Goal: Task Accomplishment & Management: Use online tool/utility

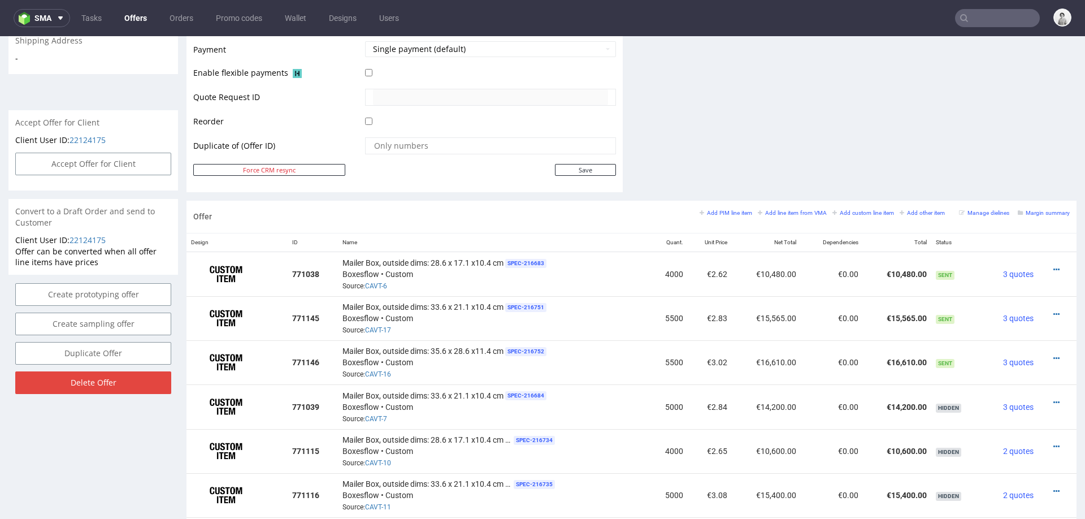
scroll to position [3, 0]
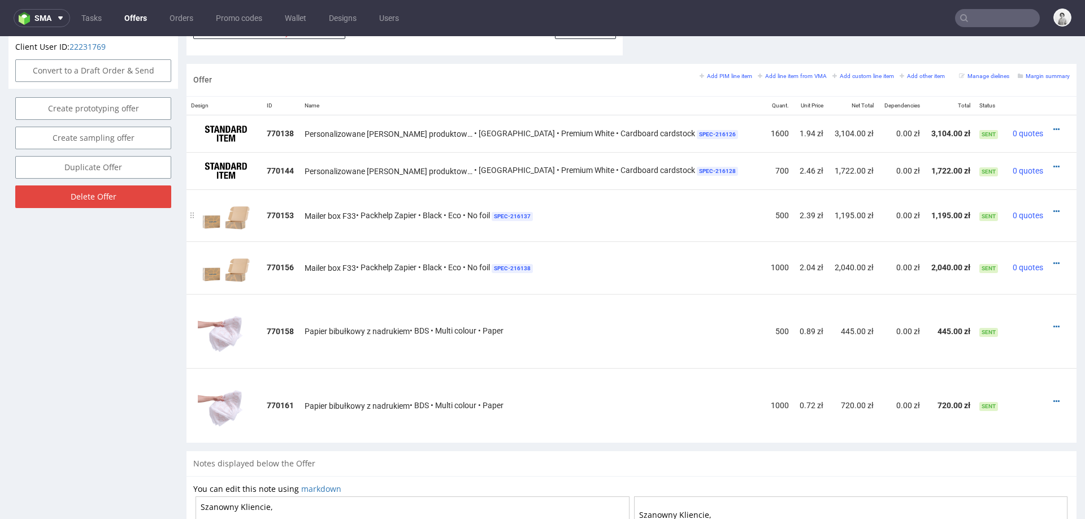
scroll to position [646, 0]
click at [1053, 209] on icon at bounding box center [1056, 213] width 6 height 8
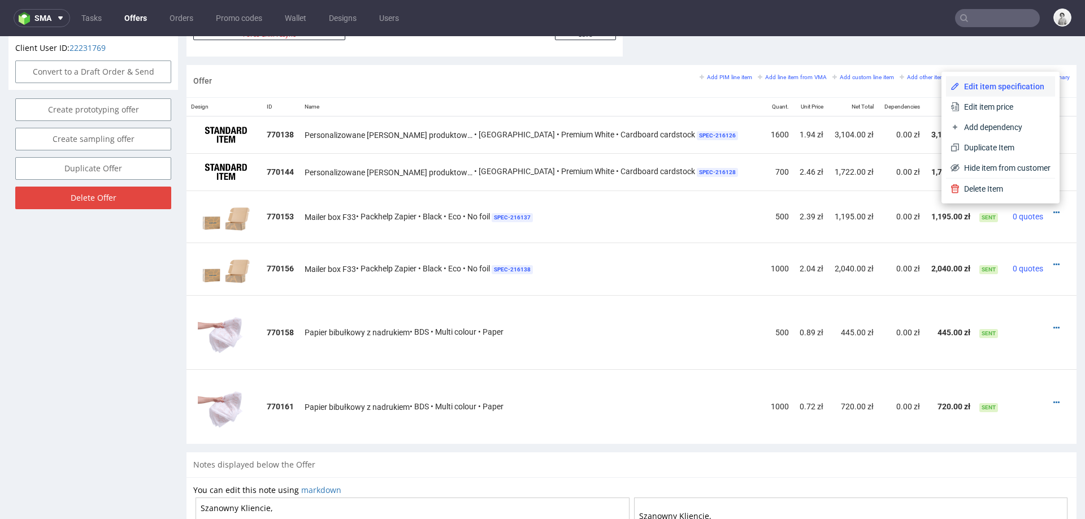
click at [991, 85] on span "Edit item specification" at bounding box center [1004, 86] width 91 height 11
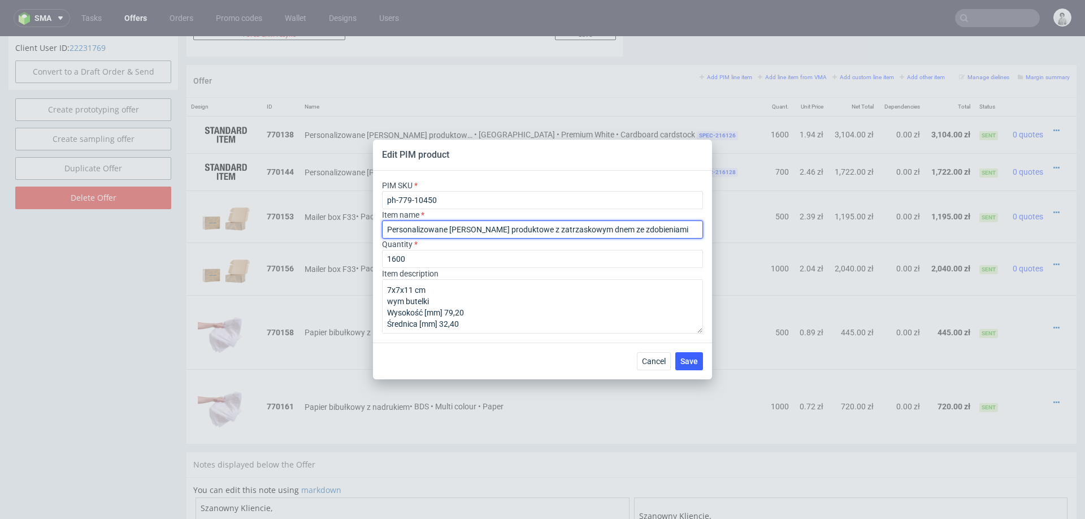
click at [489, 227] on input "Personalizowane pudełko produktowe z zatrzaskowym dnem ze zdobieniami" at bounding box center [542, 229] width 321 height 18
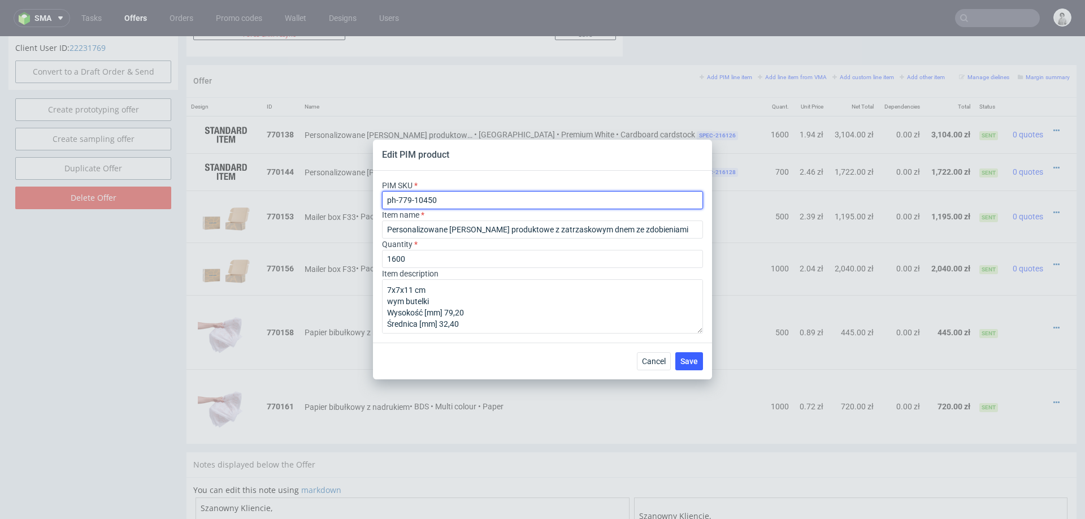
click at [480, 205] on input "ph-779-10450" at bounding box center [542, 200] width 321 height 18
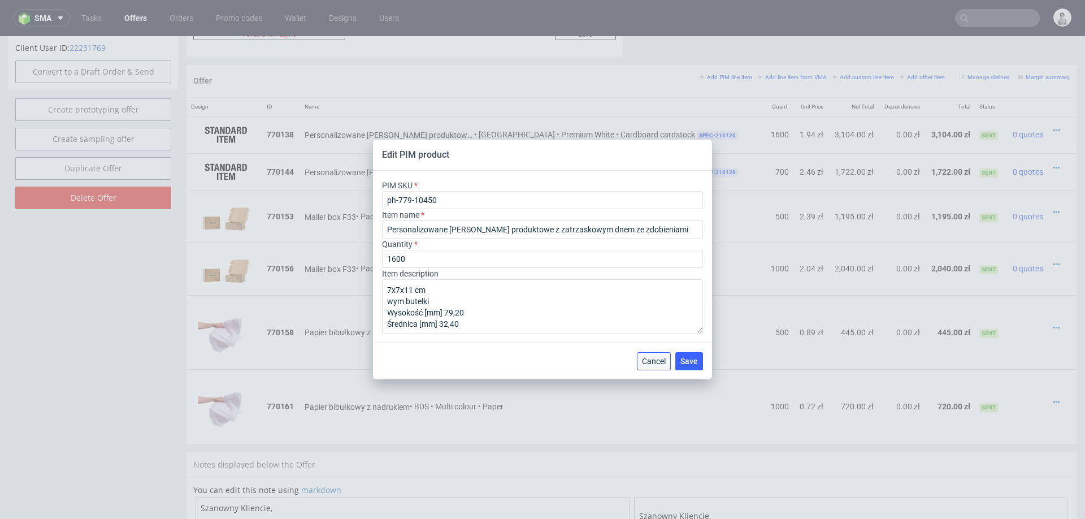
click at [654, 364] on span "Cancel" at bounding box center [654, 361] width 24 height 8
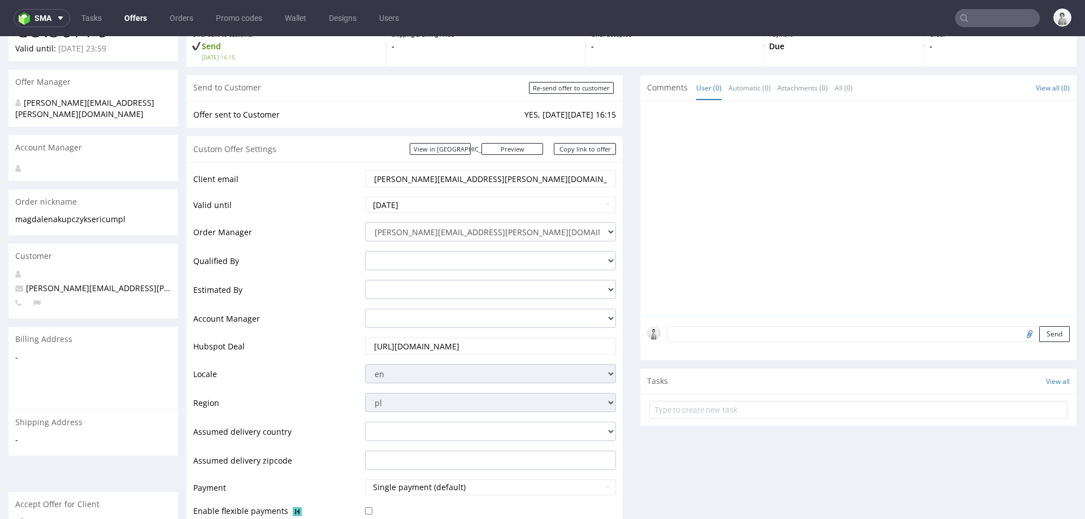
scroll to position [28, 0]
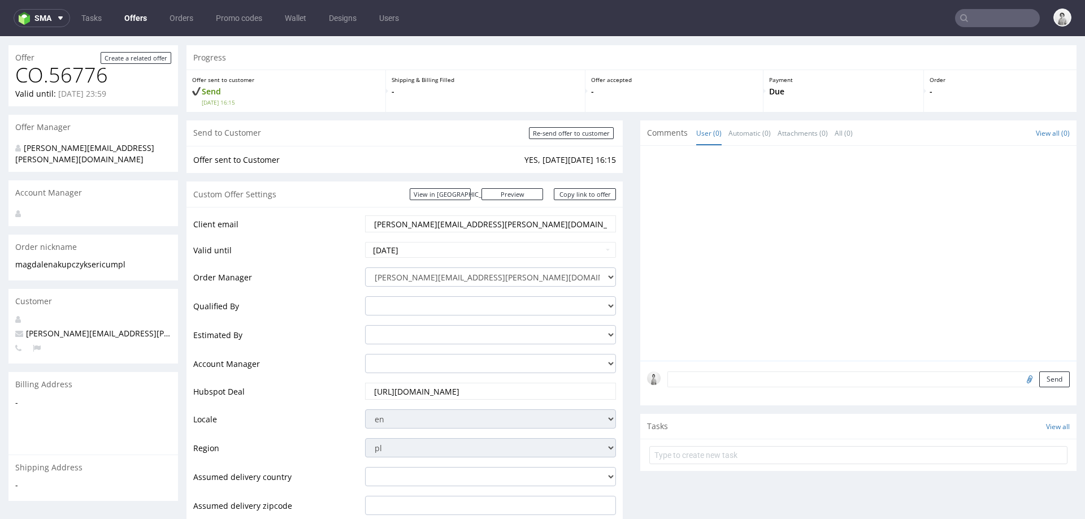
click at [442, 216] on input "magdalena.kupczyk@sericum.pl" at bounding box center [490, 224] width 235 height 16
click at [338, 258] on td "Valid until" at bounding box center [277, 253] width 169 height 25
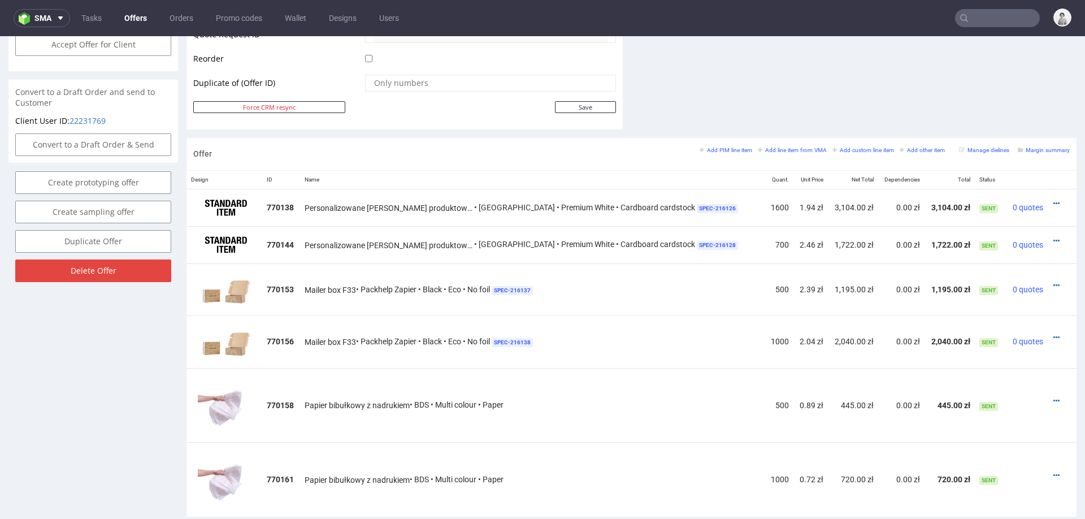
scroll to position [580, 0]
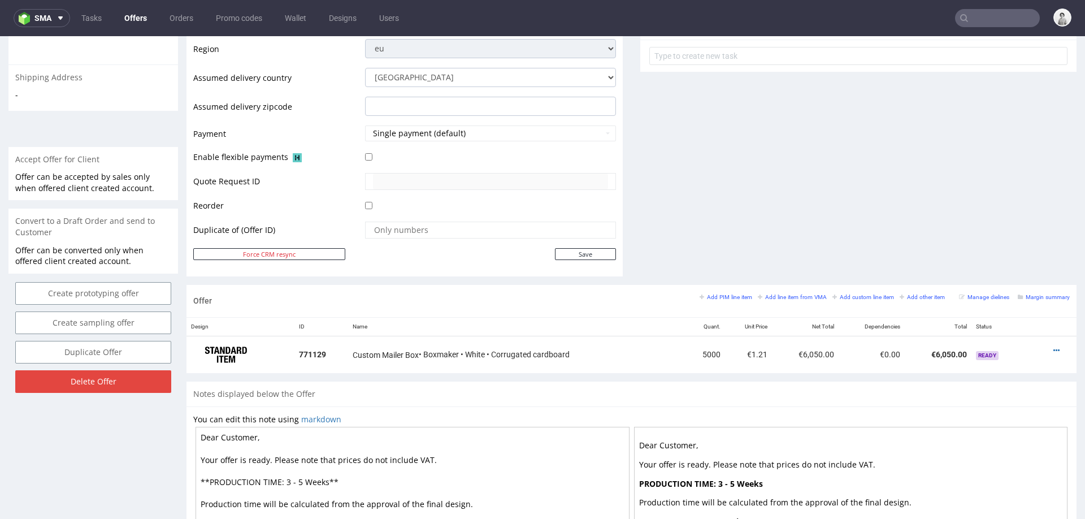
scroll to position [421, 0]
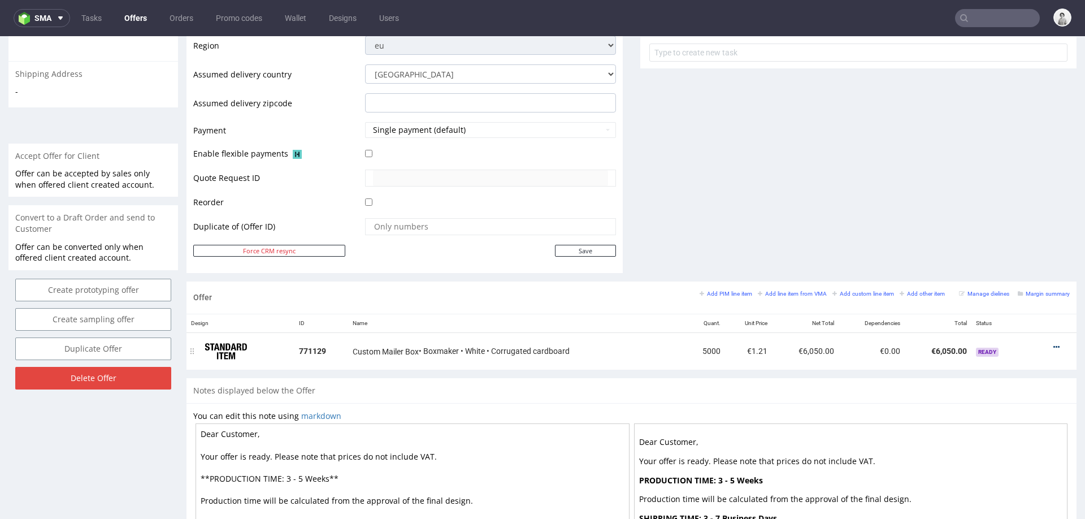
click at [1053, 343] on icon at bounding box center [1056, 347] width 6 height 8
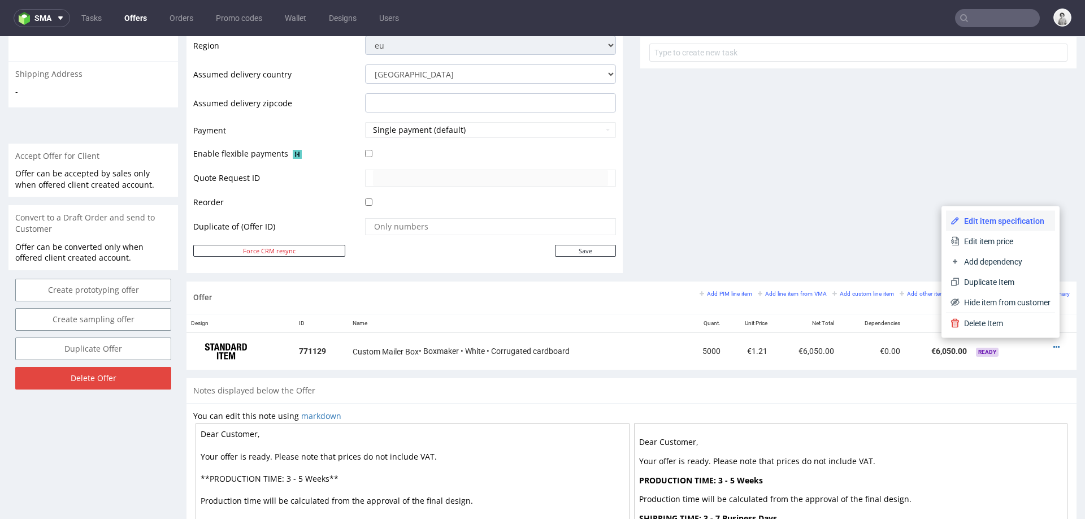
click at [1001, 214] on li "Edit item specification" at bounding box center [1000, 221] width 109 height 20
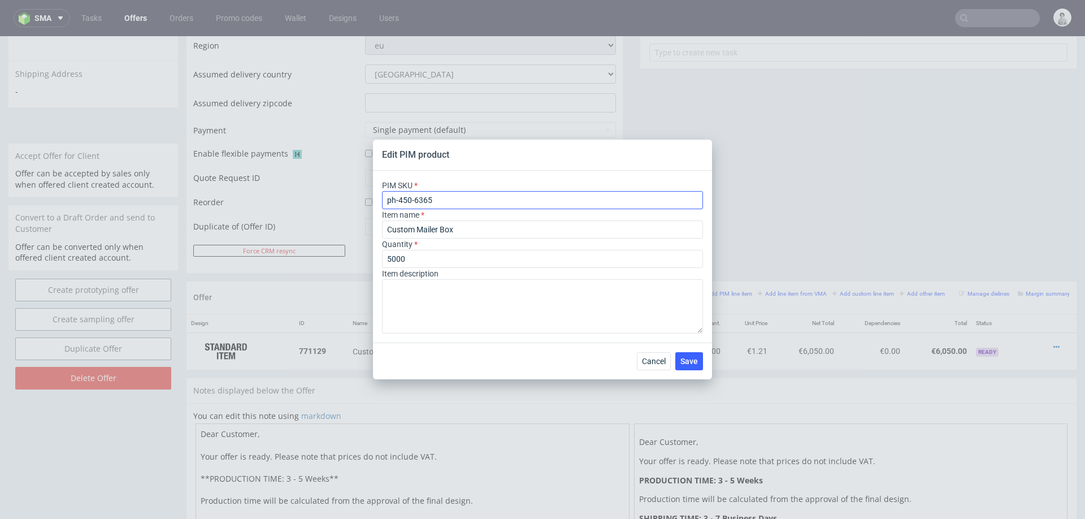
click at [498, 200] on input "ph-450-6365" at bounding box center [542, 200] width 321 height 18
paste input "13"
type input "ph-450-6313"
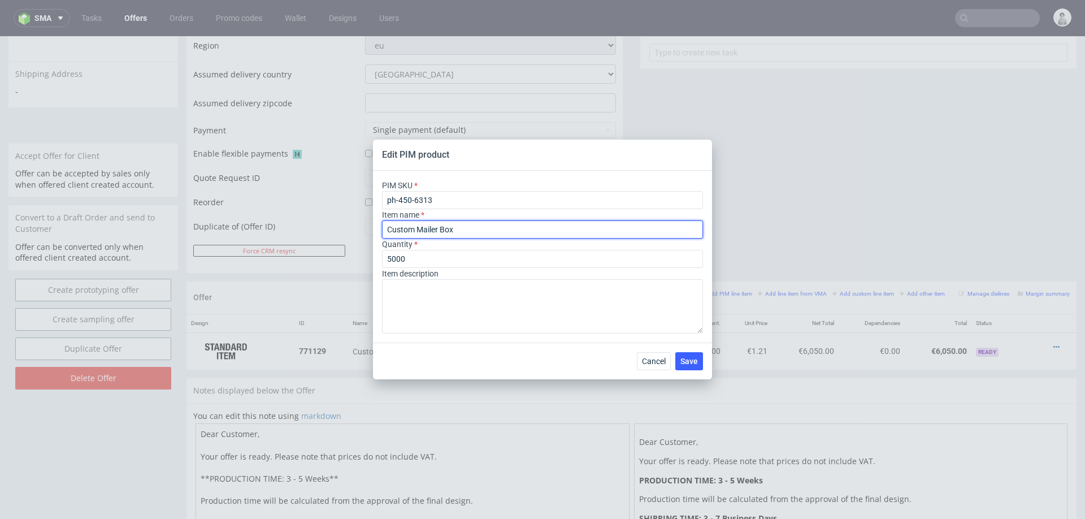
click at [484, 226] on input "Custom Mailer Box" at bounding box center [542, 229] width 321 height 18
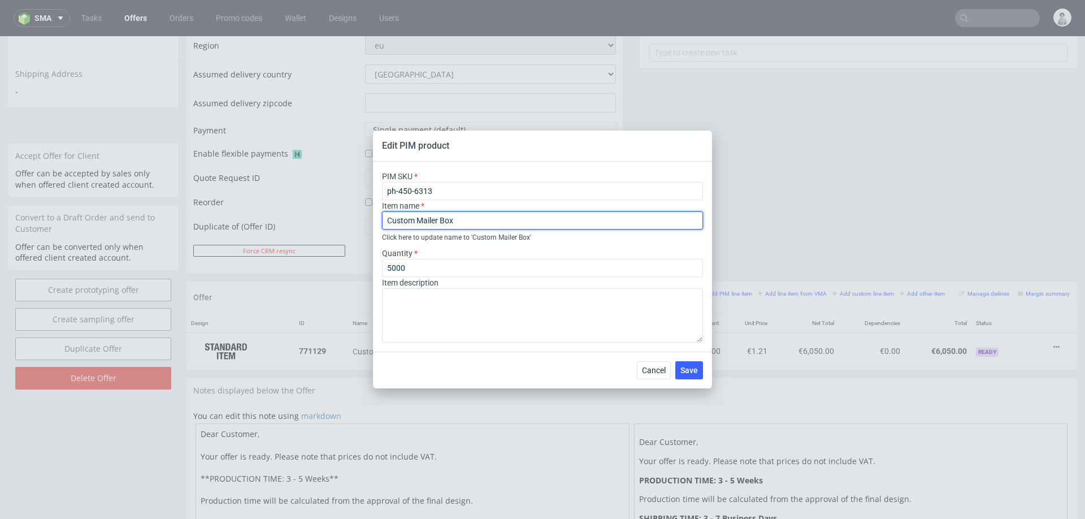
paste input "6 x 4 x 2 in"
type input "Custom Mailer Box 6 x 4 x 2 in"
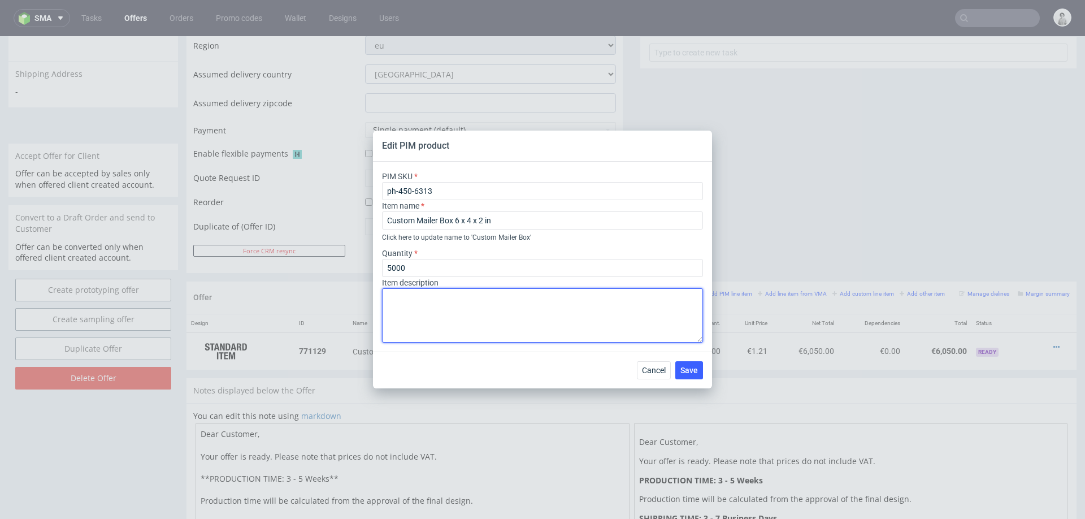
click at [443, 306] on textarea at bounding box center [542, 315] width 321 height 54
paste textarea "Print colour mode"
paste textarea "Material colour"
click at [479, 319] on textarea "Print colour mode: Black Print coverage : Outside Material colour" at bounding box center [542, 315] width 321 height 54
paste textarea "Corrugated cardboard"
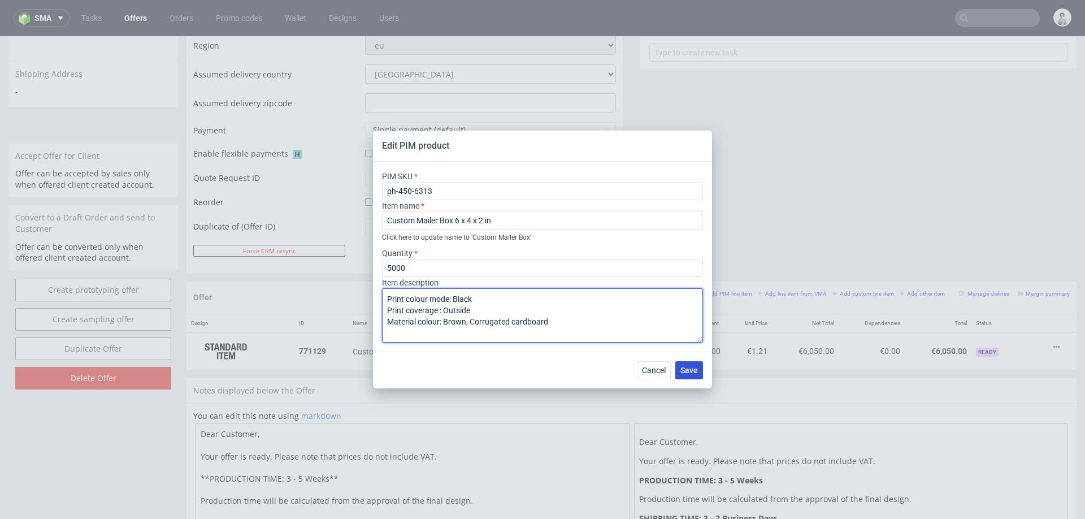
type textarea "Print colour mode: Black Print coverage : Outside Material colour: Brown, Corru…"
click at [690, 367] on span "Save" at bounding box center [689, 370] width 18 height 8
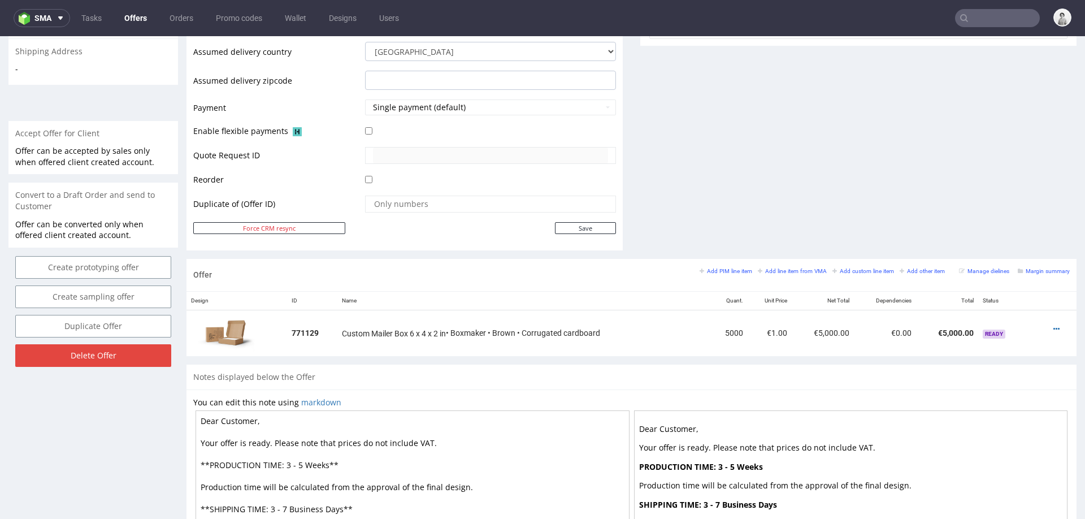
scroll to position [439, 0]
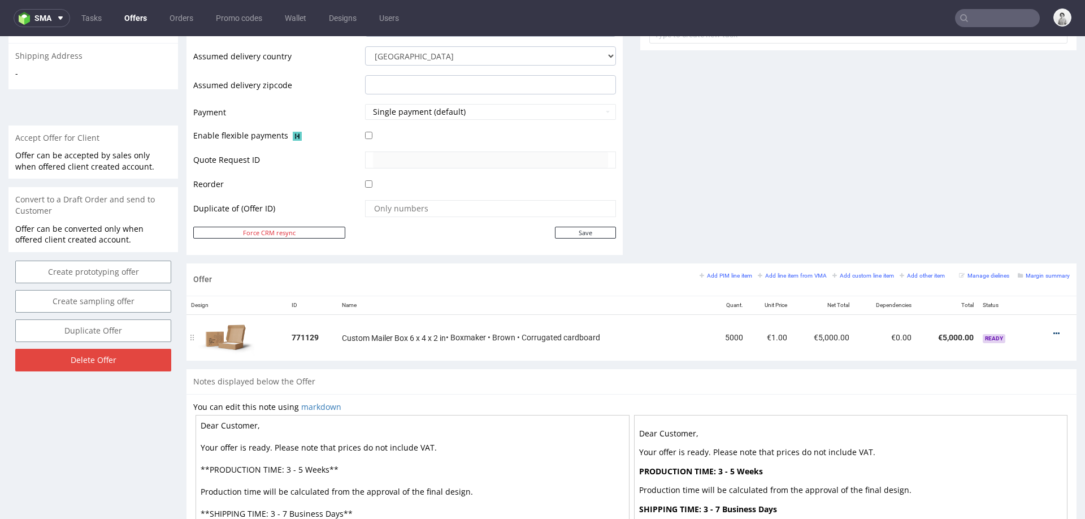
click at [1053, 329] on icon at bounding box center [1056, 333] width 6 height 8
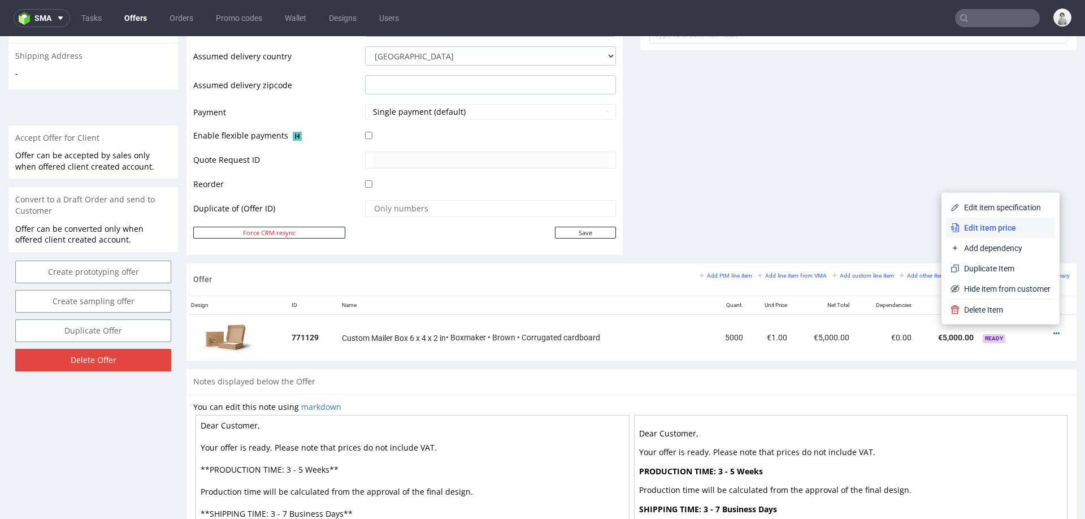
click at [994, 229] on span "Edit item price" at bounding box center [1004, 227] width 91 height 11
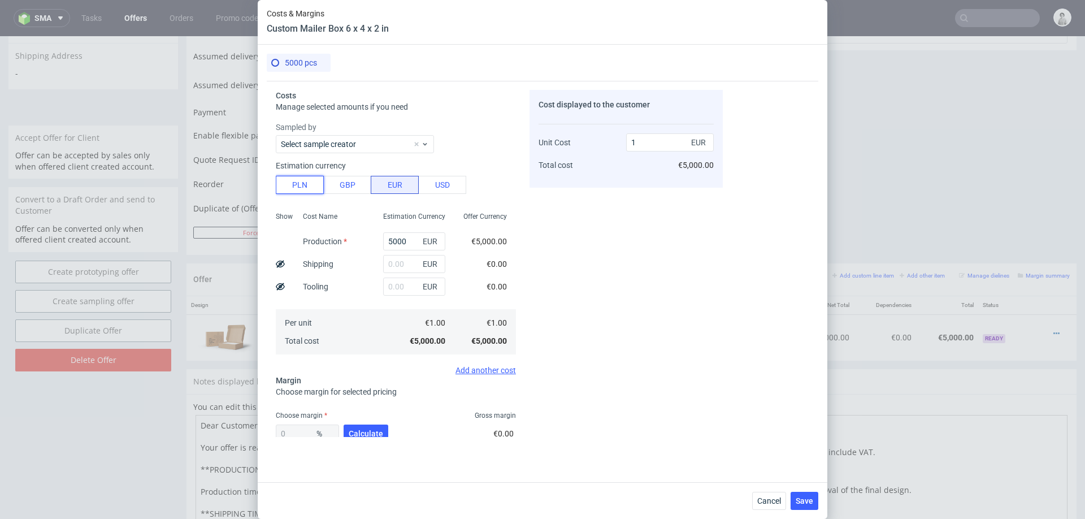
click at [293, 184] on button "PLN" at bounding box center [300, 185] width 48 height 18
type input "0.23"
click at [392, 246] on input "5000" at bounding box center [414, 241] width 62 height 18
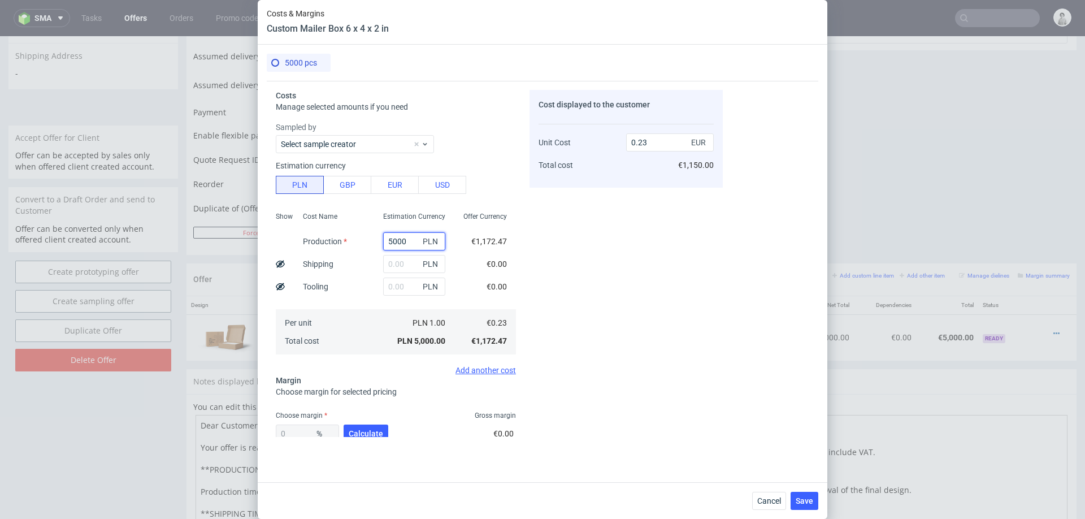
paste input "3194.31"
type input "3194.31"
type input "0.15"
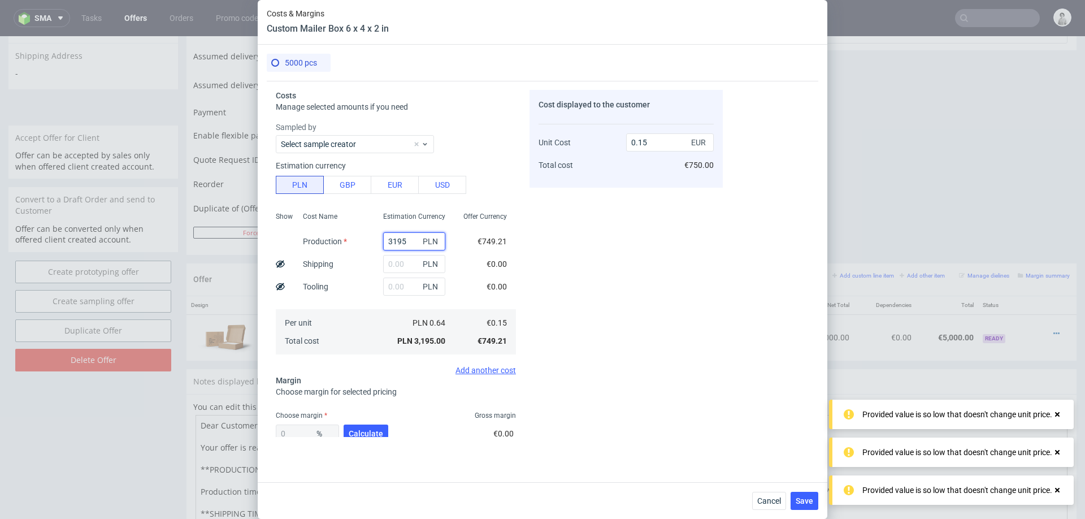
type input "3195"
click at [754, 259] on div "Costs Manage selected amounts if you need Sampled by Select sample creator Esti…" at bounding box center [542, 277] width 551 height 392
click at [346, 425] on button "Calculate" at bounding box center [366, 433] width 45 height 18
type input "41.27"
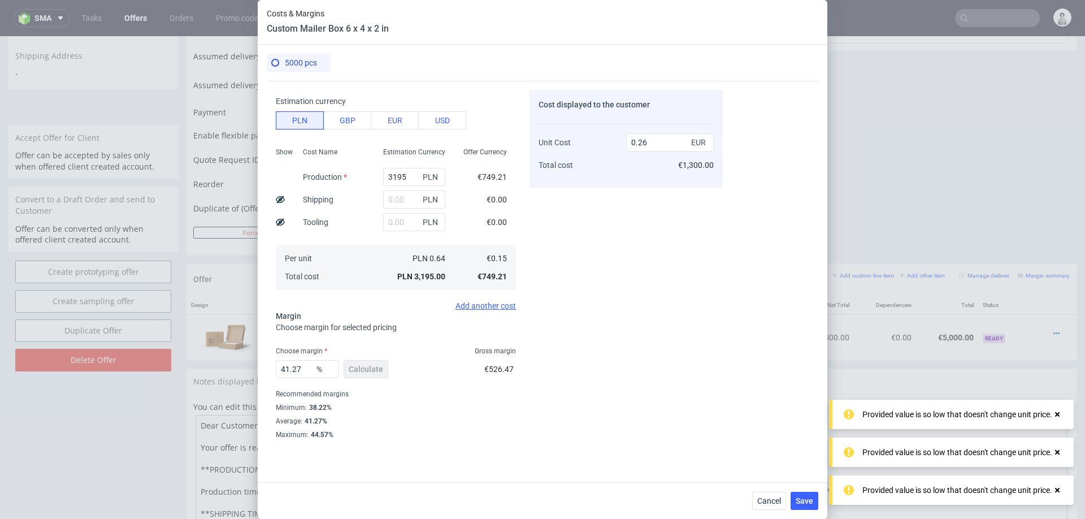
scroll to position [65, 0]
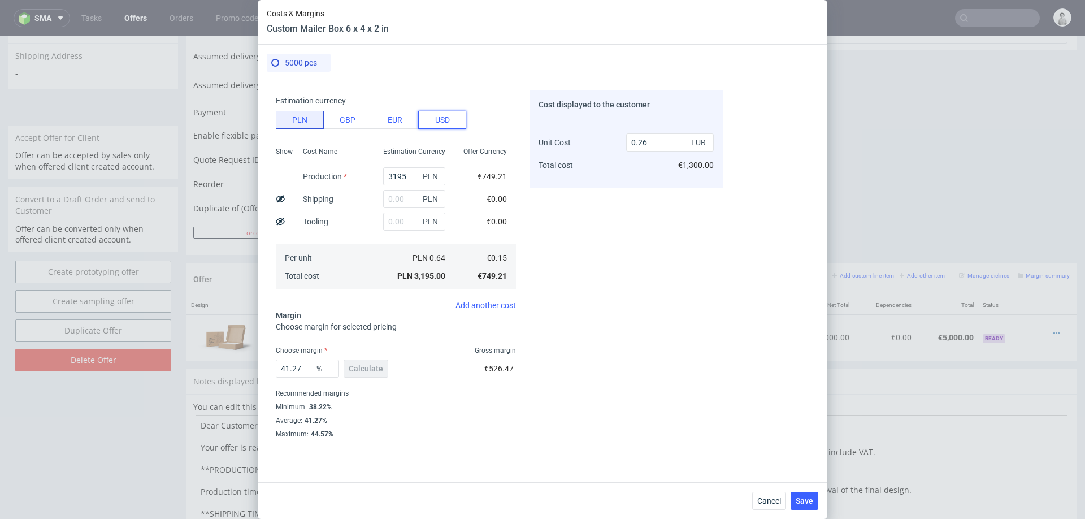
click at [450, 115] on button "USD" at bounding box center [442, 120] width 48 height 18
type input "0.92"
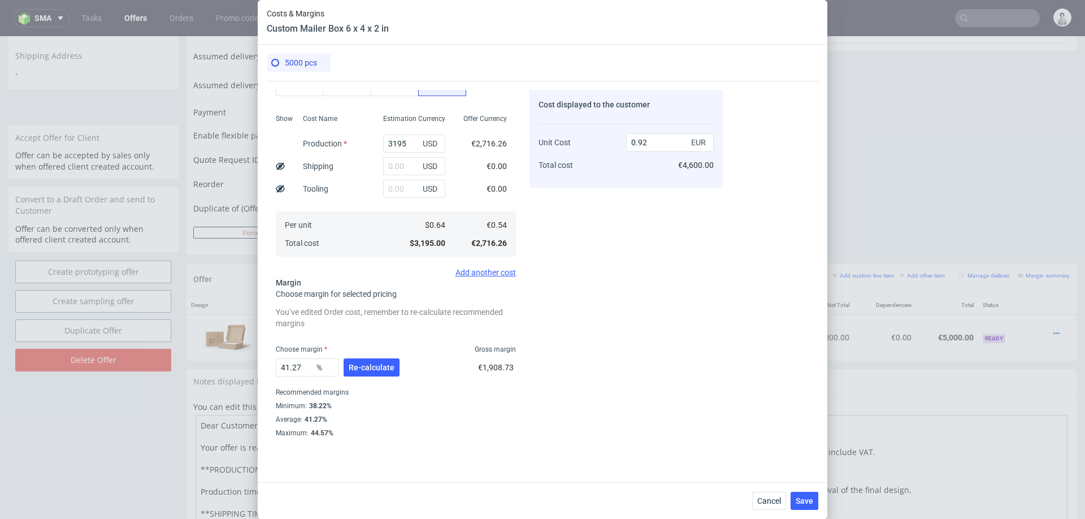
scroll to position [96, 0]
click at [400, 171] on input "text" at bounding box center [414, 168] width 62 height 18
type input "1000"
type input "1.21"
type input "1"
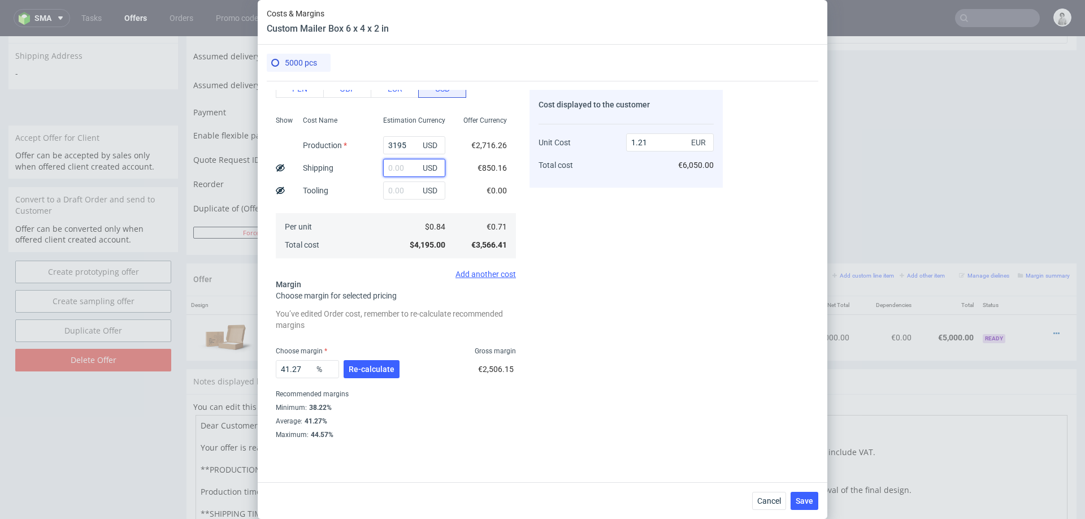
type input "0.92"
type input "500"
type input "1.07"
click at [347, 215] on div "Per unit Total cost" at bounding box center [334, 235] width 80 height 45
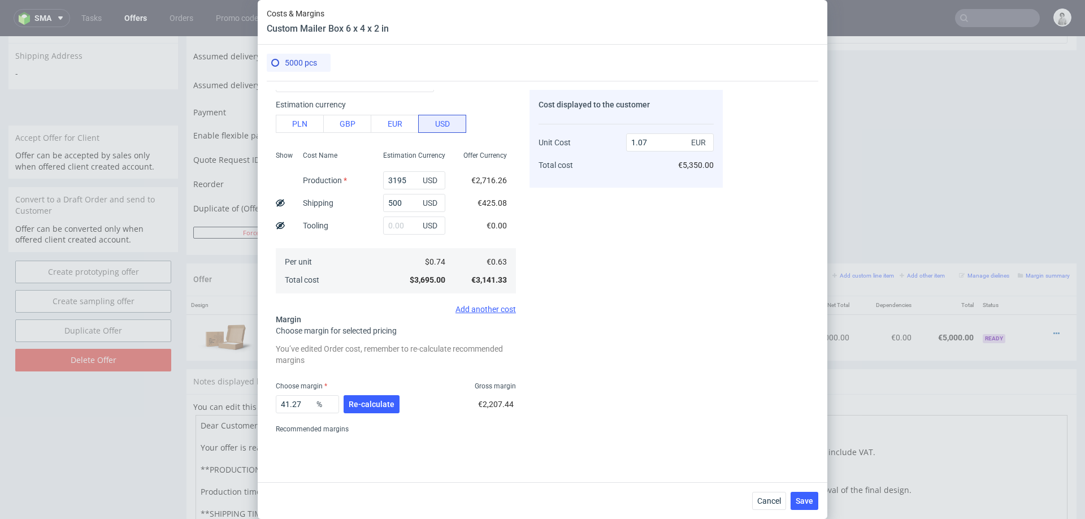
scroll to position [60, 0]
click at [359, 397] on button "Re-calculate" at bounding box center [372, 405] width 56 height 18
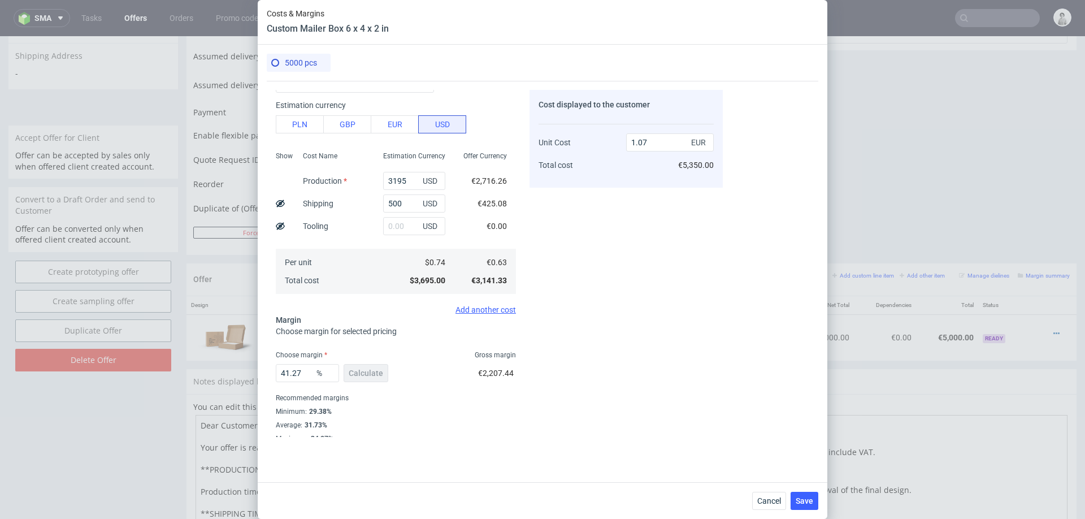
scroll to position [66, 0]
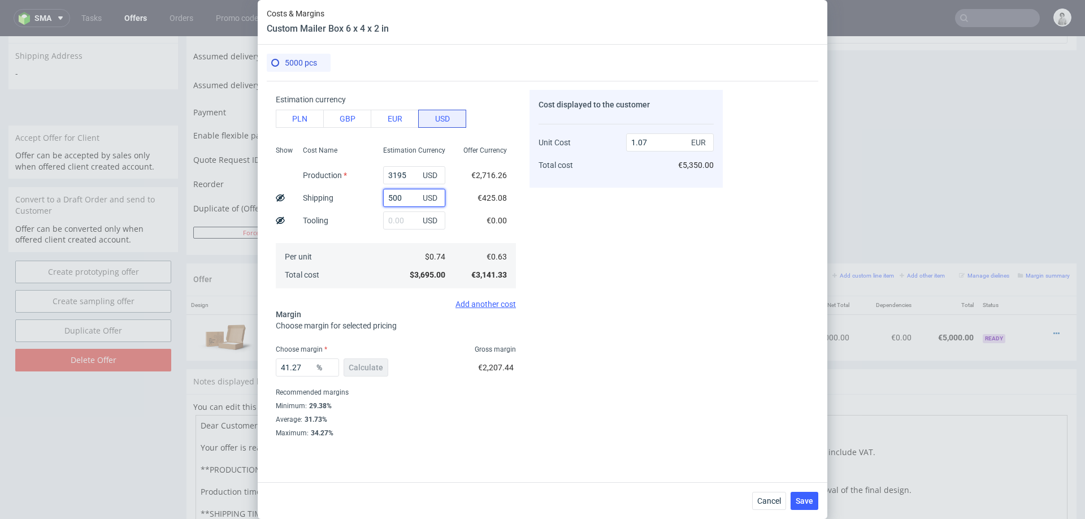
click at [410, 194] on input "500" at bounding box center [414, 198] width 62 height 18
type input "1"
type input "0.93"
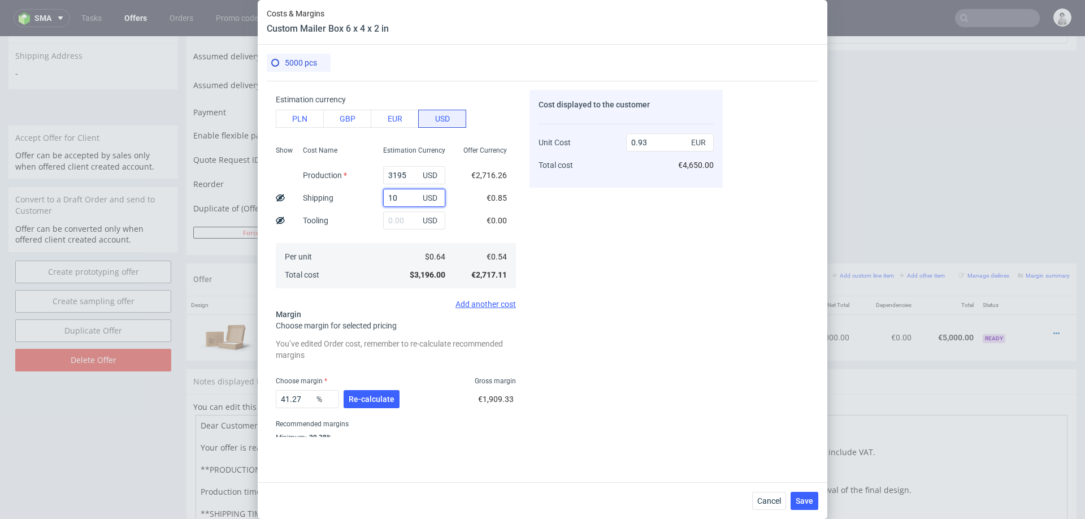
type input "100"
type input "0.96"
type input "1000"
type input "1.21"
type input "1000"
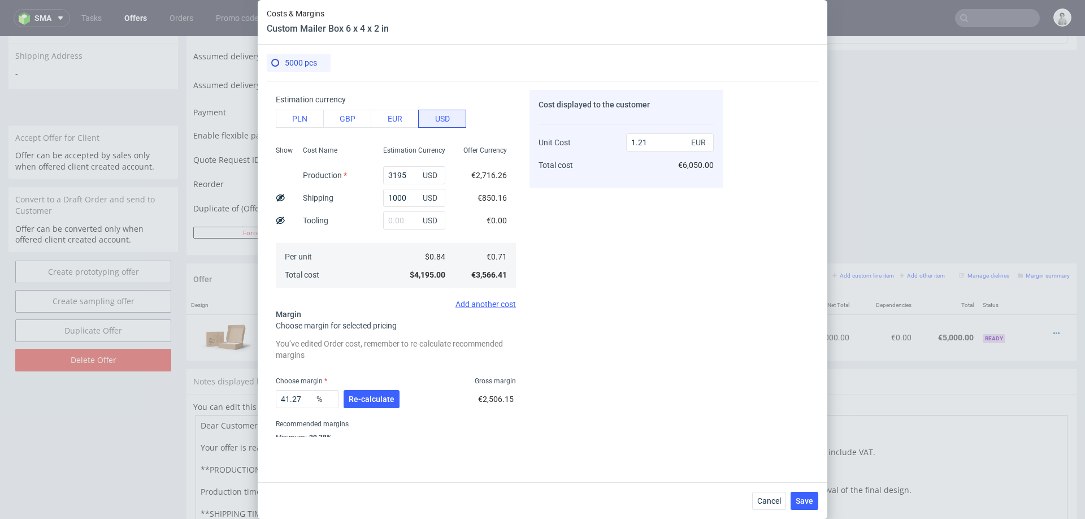
click at [348, 266] on div "Per unit Total cost" at bounding box center [334, 265] width 80 height 45
click at [358, 406] on button "Re-calculate" at bounding box center [372, 399] width 56 height 18
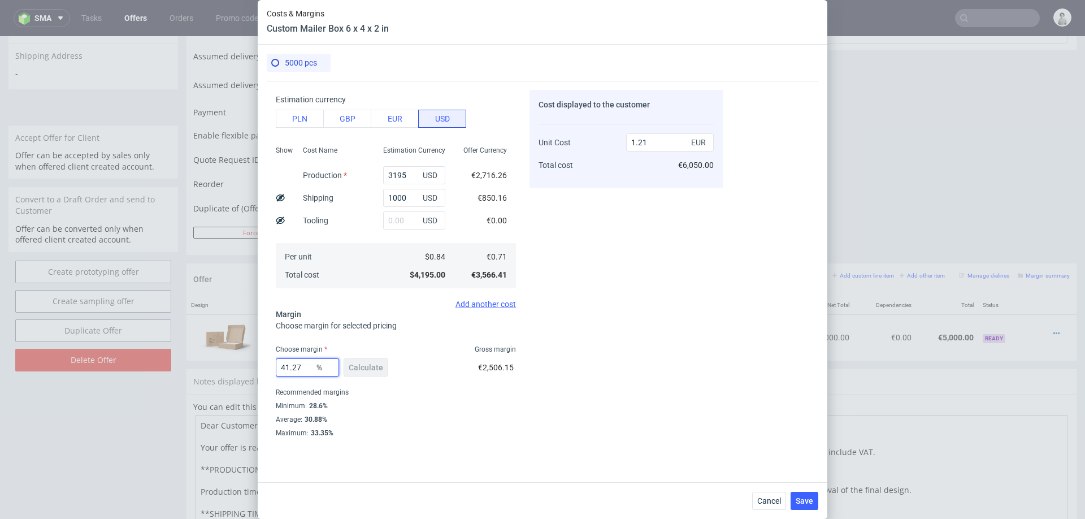
click at [298, 364] on input "41.27" at bounding box center [307, 367] width 63 height 18
type input "46"
type input "1.32"
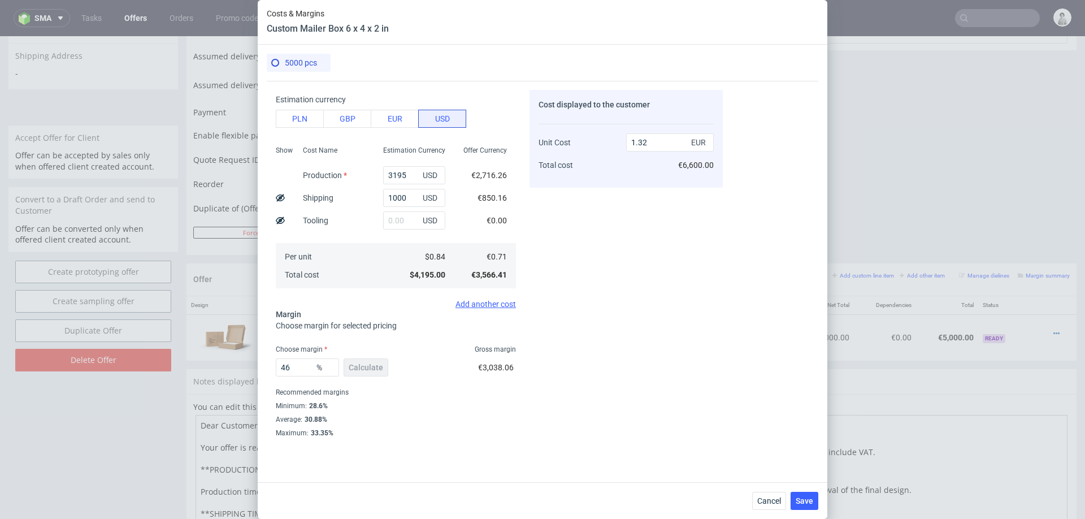
click at [658, 309] on div "Cost displayed to the customer Unit Cost Total cost 1.32 EUR €6,600.00" at bounding box center [625, 263] width 193 height 347
click at [294, 368] on input "46" at bounding box center [307, 367] width 63 height 18
type input "30"
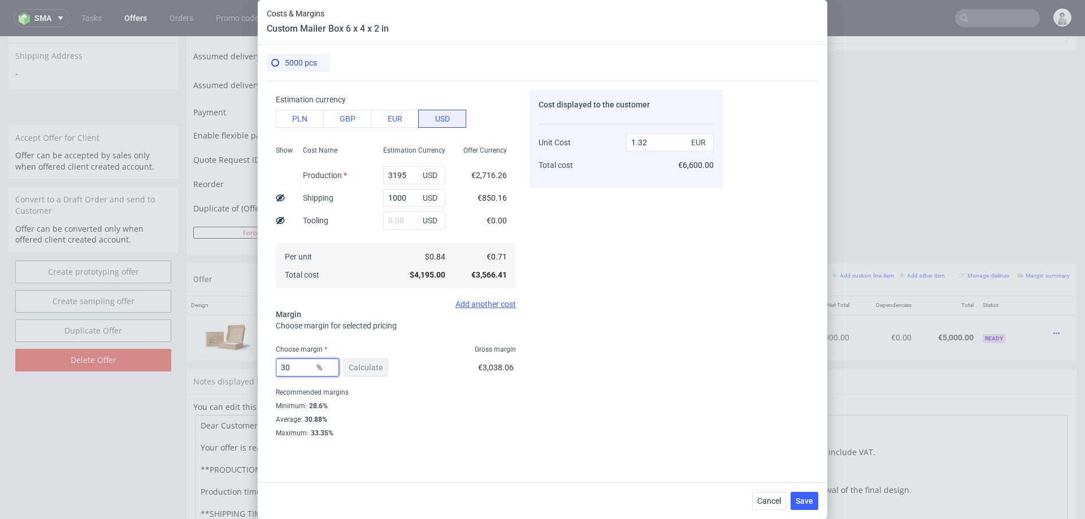
type input "1.02"
type input "35"
type input "1.1"
type input "36"
type input "1.11"
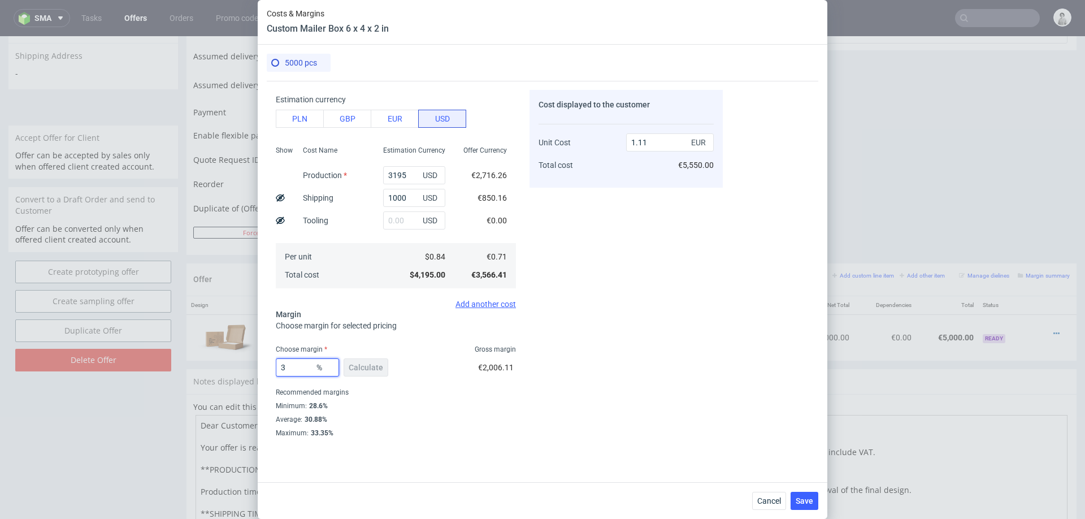
type input "38"
type input "1.15"
type input "39"
type input "1.17"
type input "39.4"
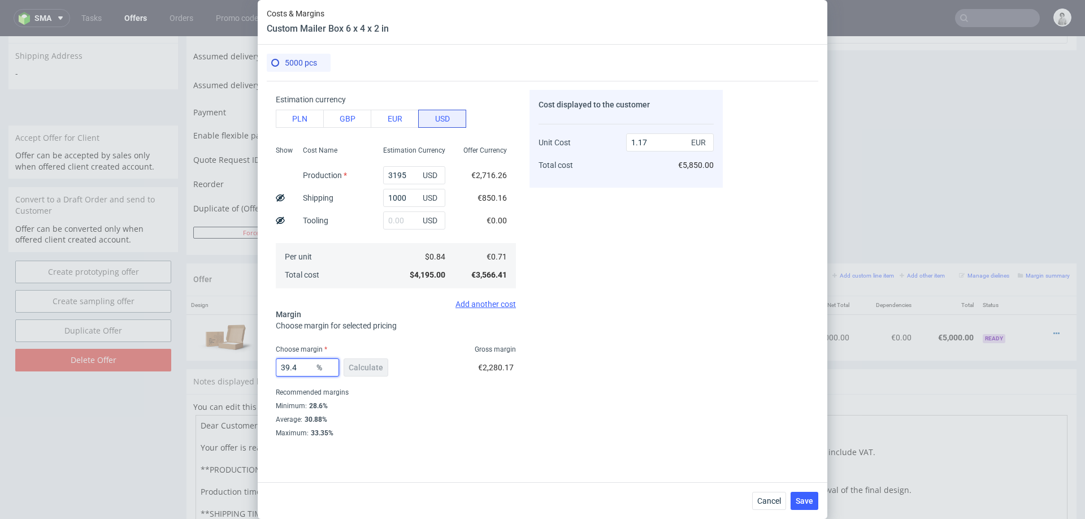
type input "1.18"
type input "39.4"
click at [610, 354] on div "Cost displayed to the customer Unit Cost Total cost 1.18 EUR €5,900.00" at bounding box center [625, 263] width 193 height 347
click at [803, 497] on span "Save" at bounding box center [805, 501] width 18 height 8
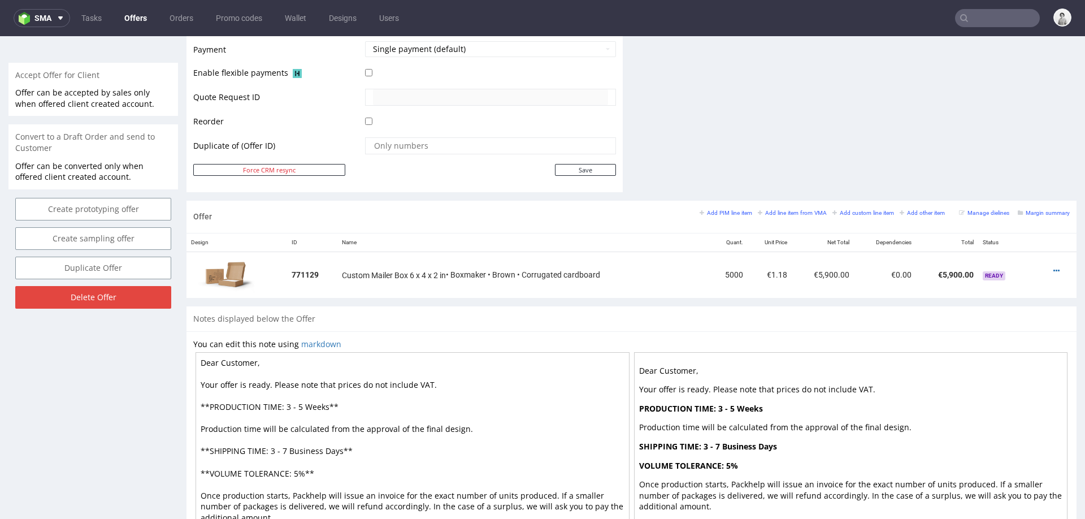
scroll to position [522, 0]
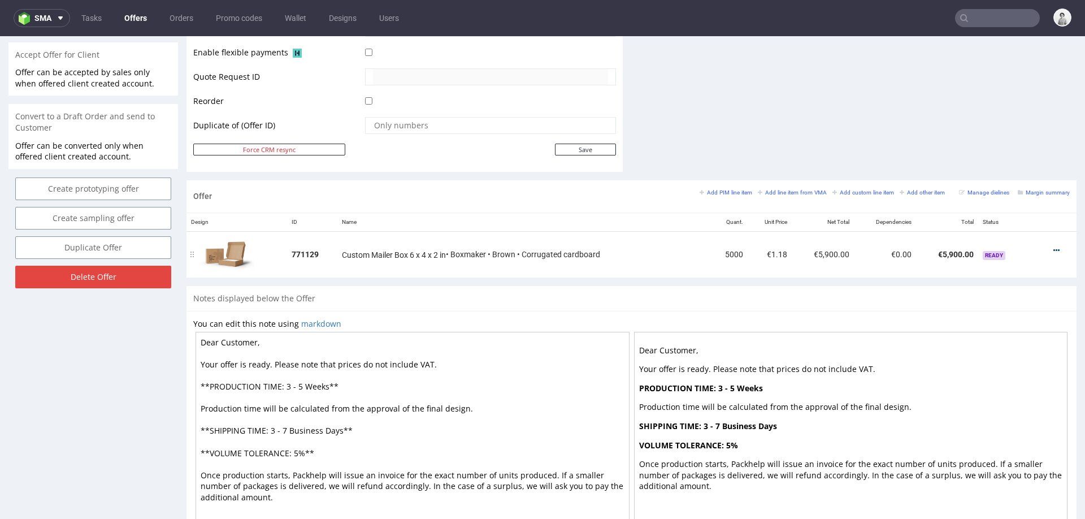
click at [1053, 246] on icon at bounding box center [1056, 250] width 6 height 8
click at [990, 186] on span "Duplicate Item" at bounding box center [1004, 185] width 91 height 11
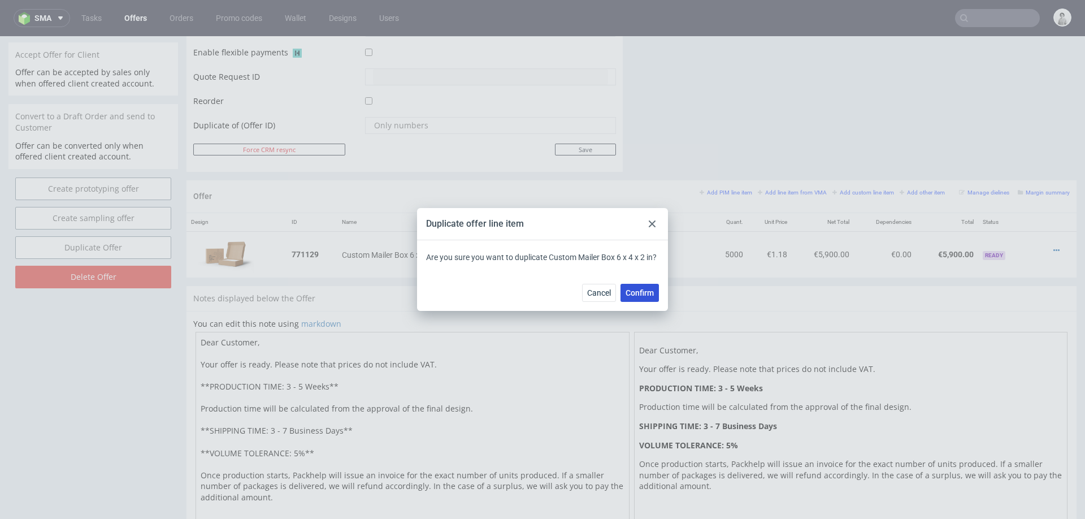
click at [648, 296] on span "Confirm" at bounding box center [640, 293] width 28 height 8
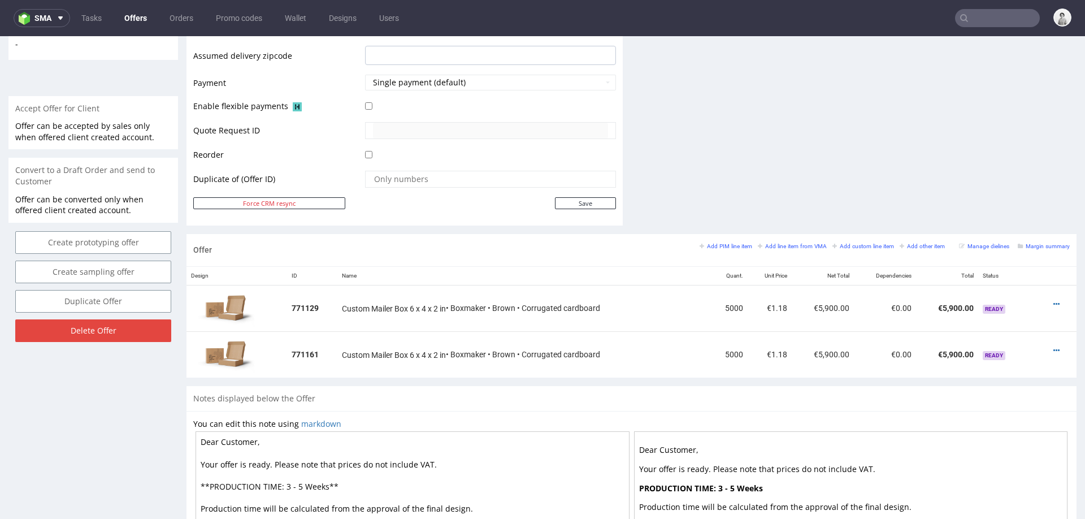
scroll to position [464, 0]
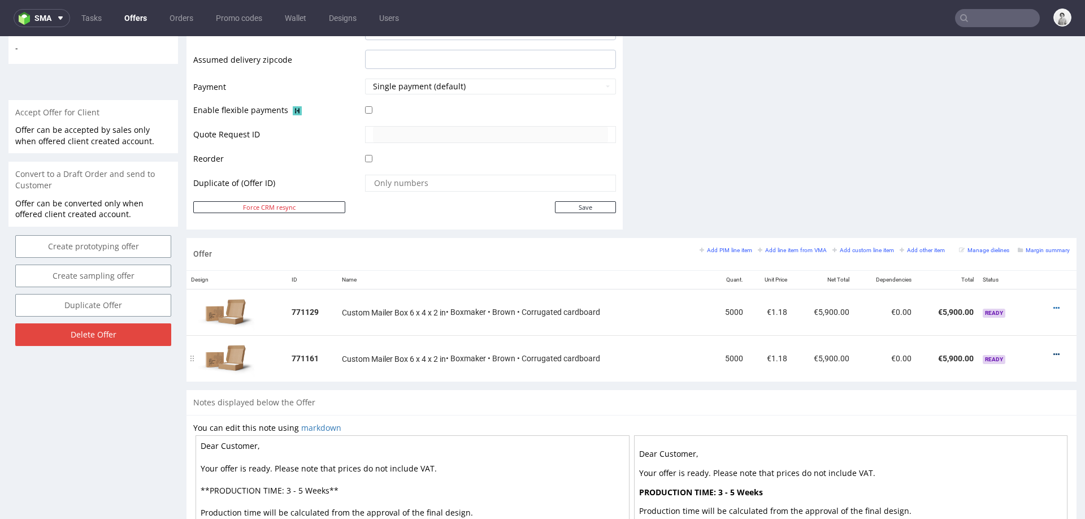
click at [1053, 350] on icon at bounding box center [1056, 354] width 6 height 8
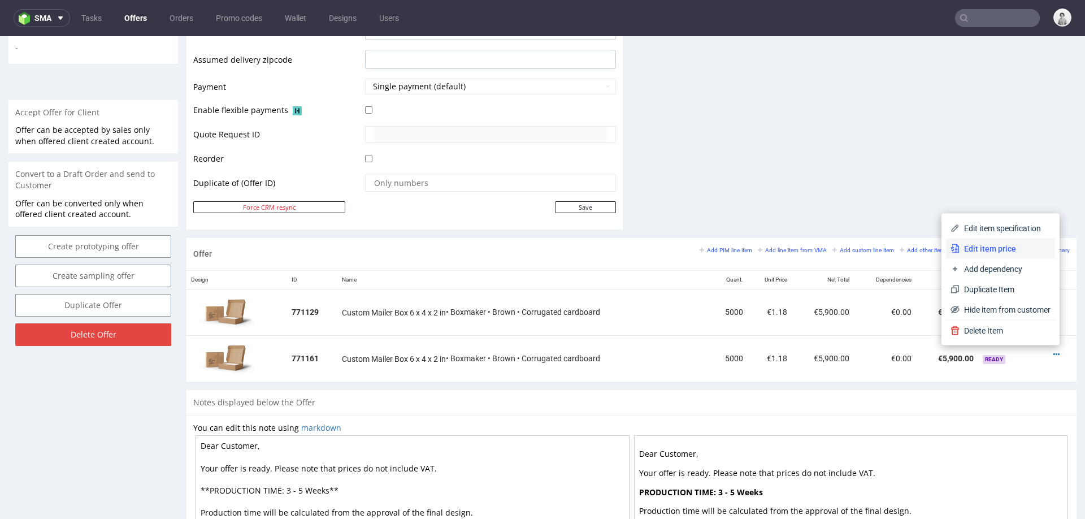
click at [991, 251] on span "Edit item price" at bounding box center [1004, 248] width 91 height 11
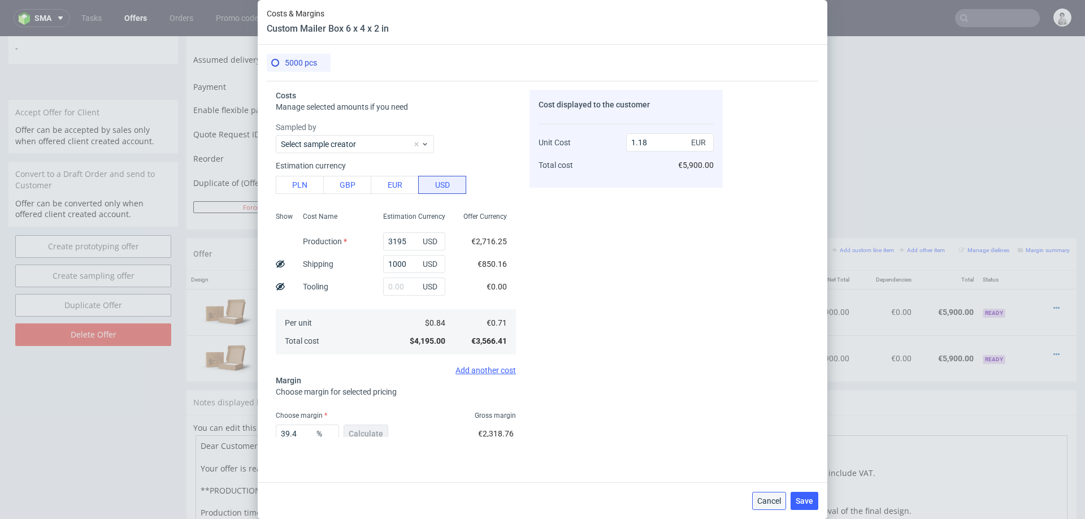
click at [766, 500] on span "Cancel" at bounding box center [769, 501] width 24 height 8
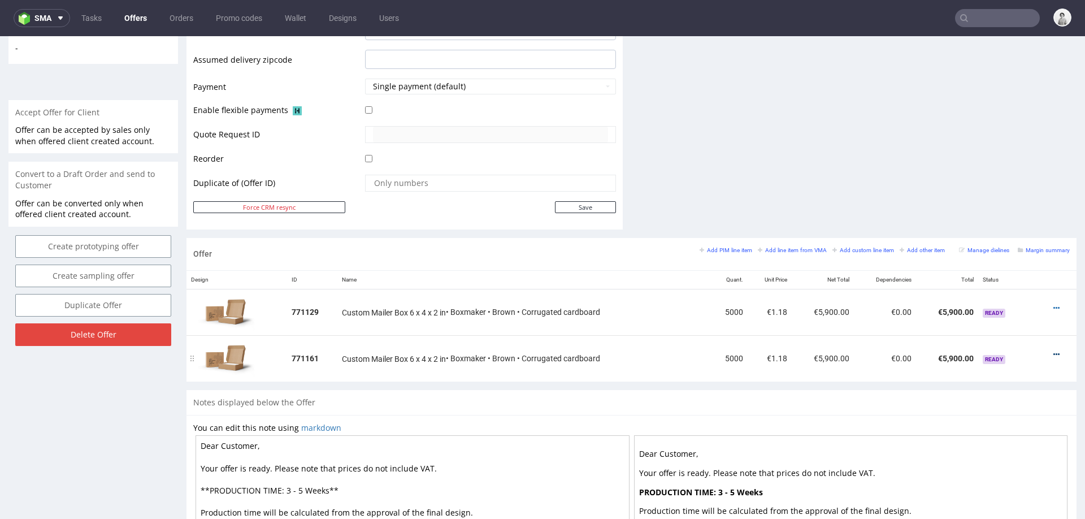
click at [1053, 350] on icon at bounding box center [1056, 354] width 6 height 8
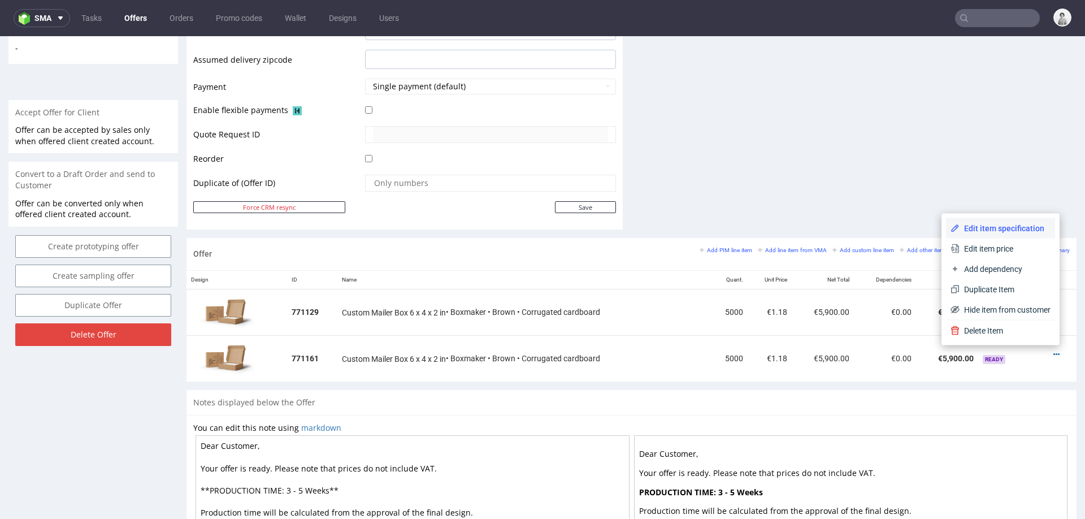
click at [984, 225] on span "Edit item specification" at bounding box center [1004, 228] width 91 height 11
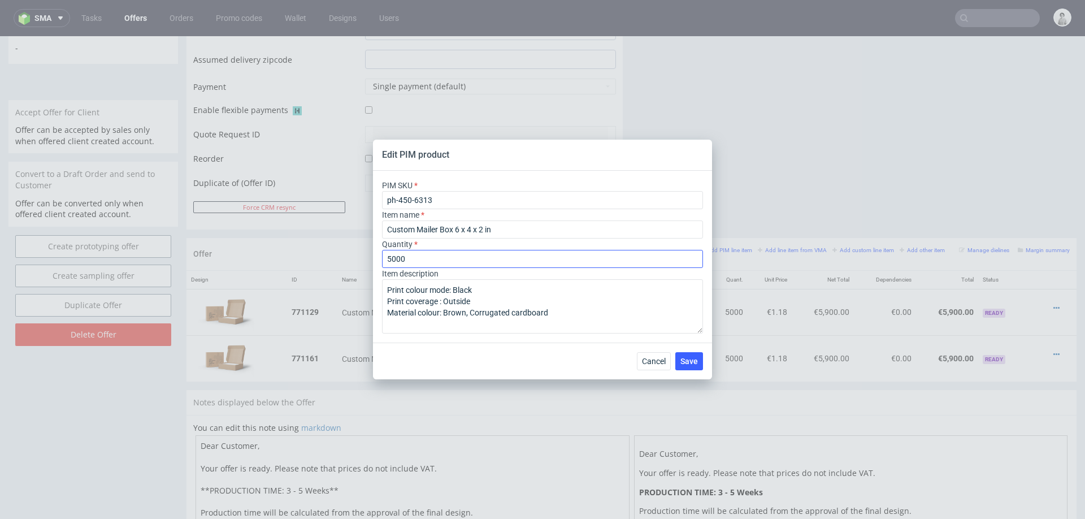
click at [387, 257] on input "5000" at bounding box center [542, 259] width 321 height 18
type input "10000"
click at [690, 358] on span "Save" at bounding box center [689, 361] width 18 height 8
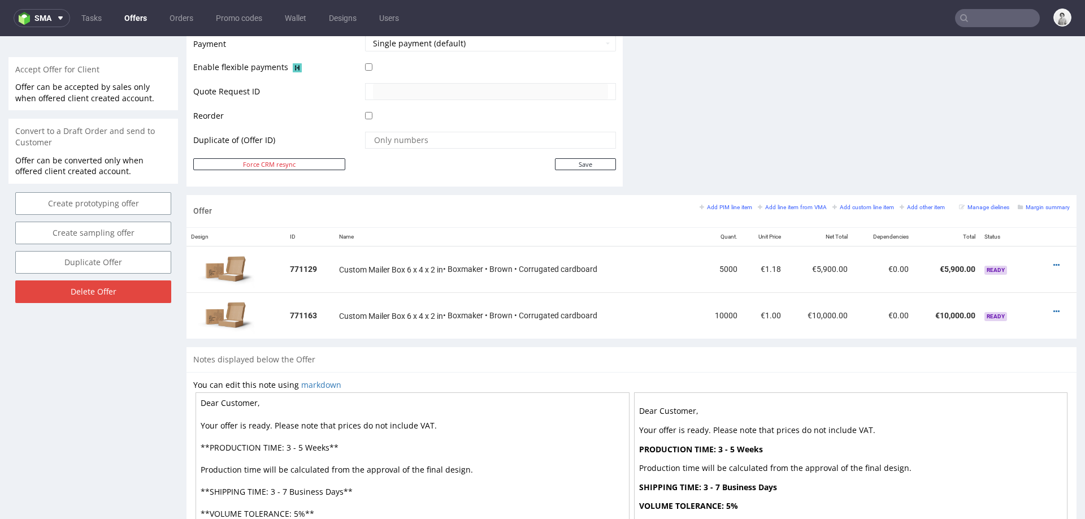
scroll to position [519, 0]
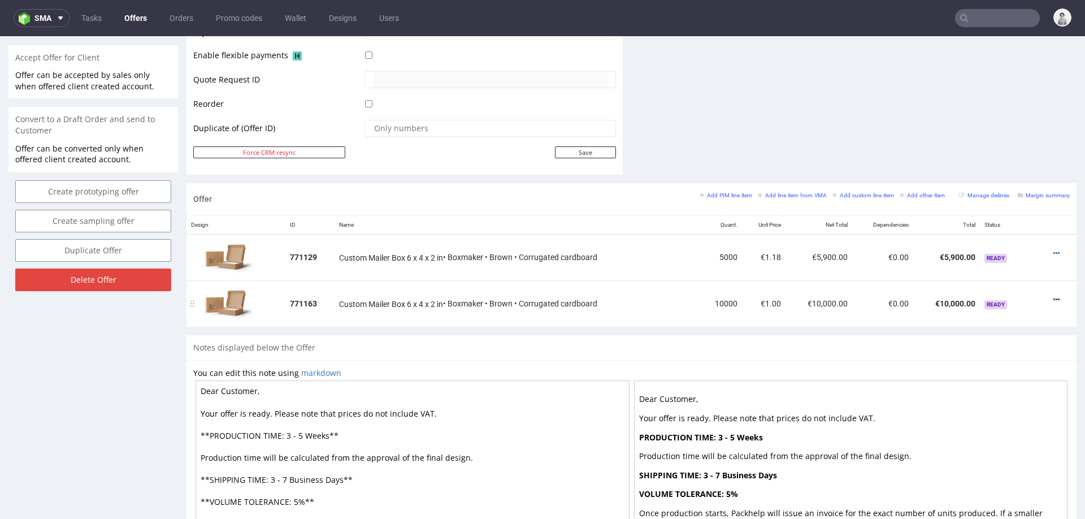
click at [1053, 296] on icon at bounding box center [1056, 300] width 6 height 8
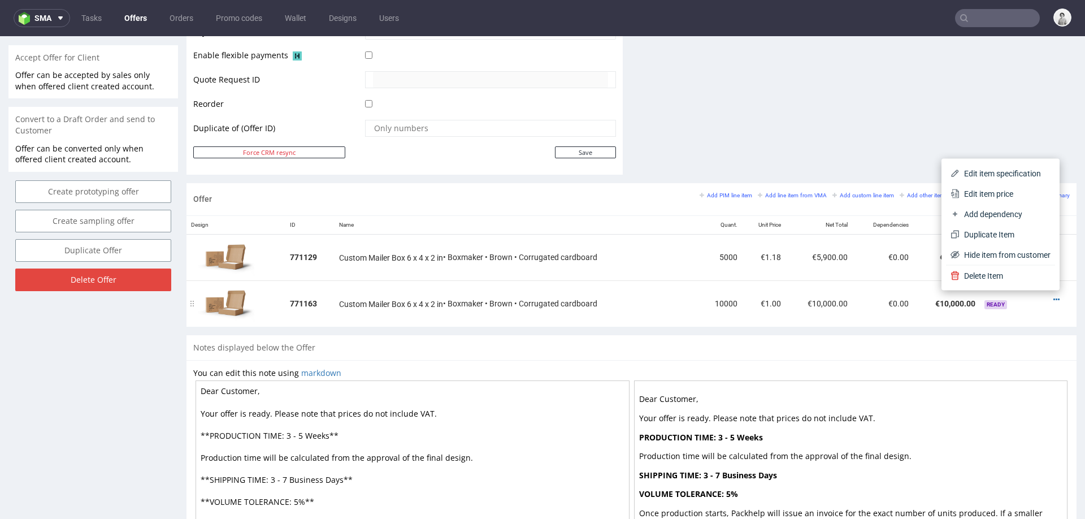
click at [814, 297] on td "€10,000.00" at bounding box center [818, 303] width 67 height 46
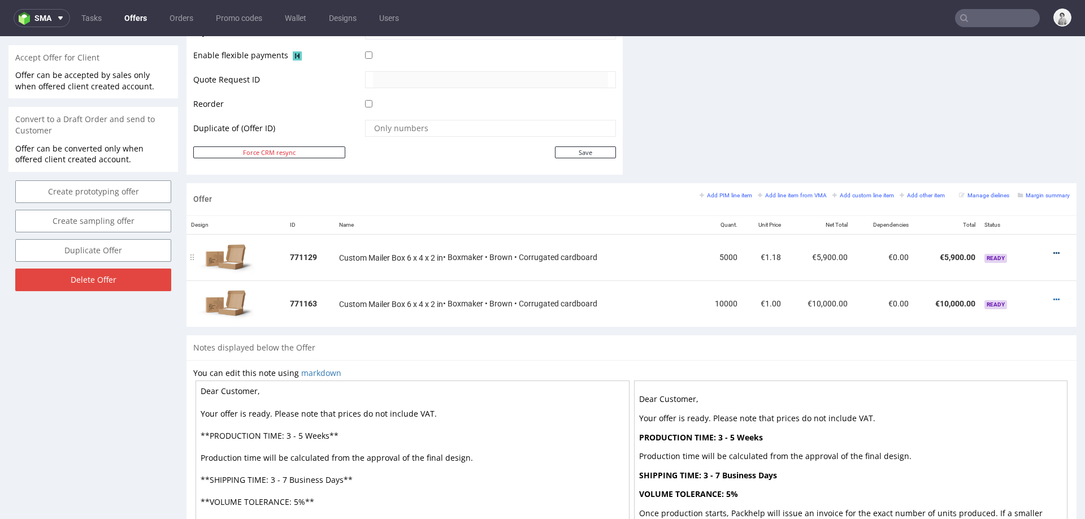
click at [1053, 249] on icon at bounding box center [1056, 253] width 6 height 8
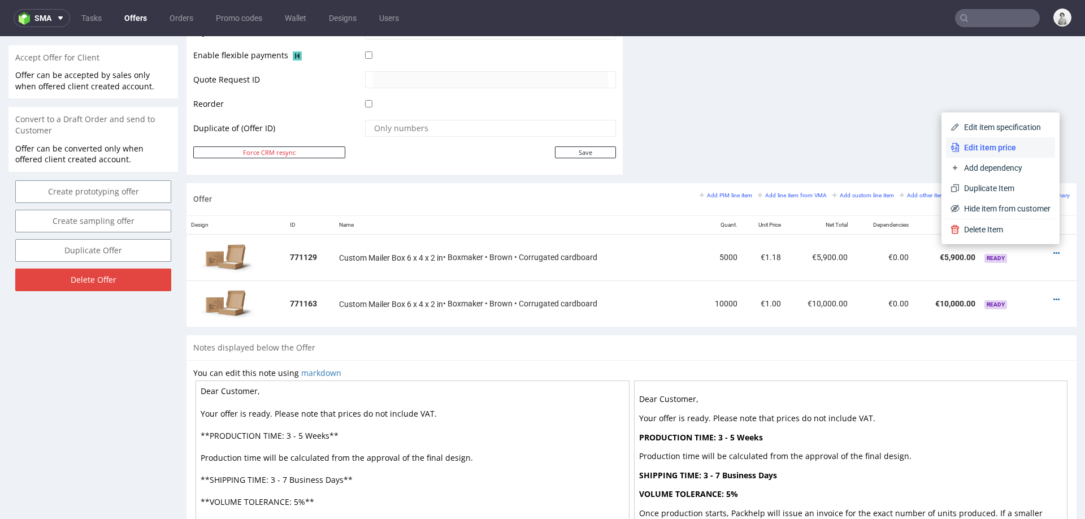
click at [1006, 153] on li "Edit item price" at bounding box center [1000, 147] width 109 height 20
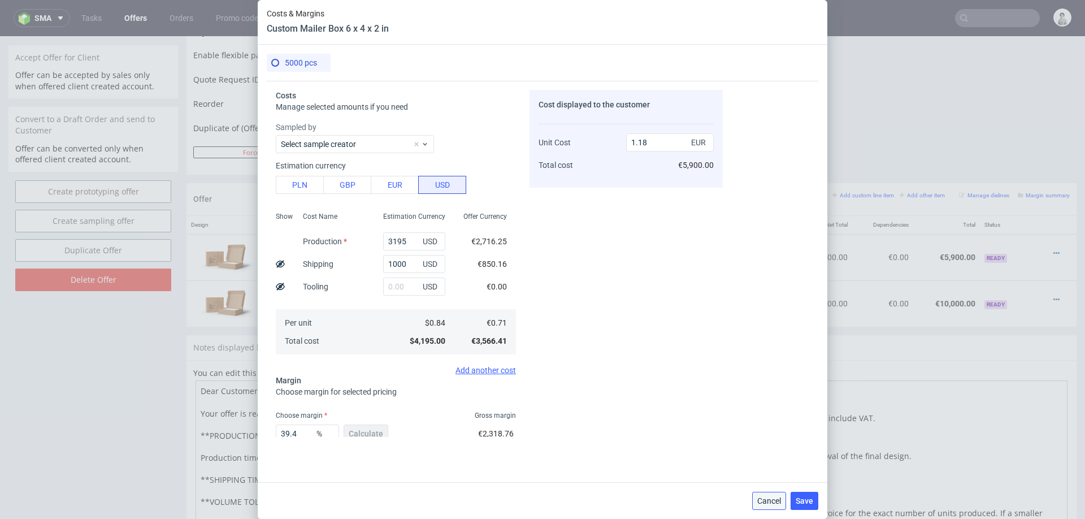
click at [771, 501] on span "Cancel" at bounding box center [769, 501] width 24 height 8
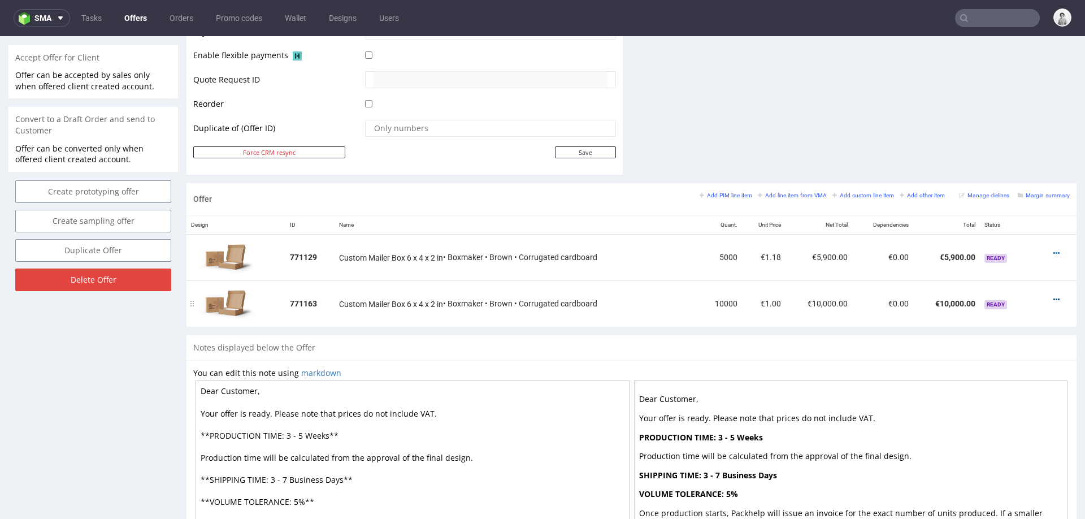
click at [1053, 296] on icon at bounding box center [1056, 300] width 6 height 8
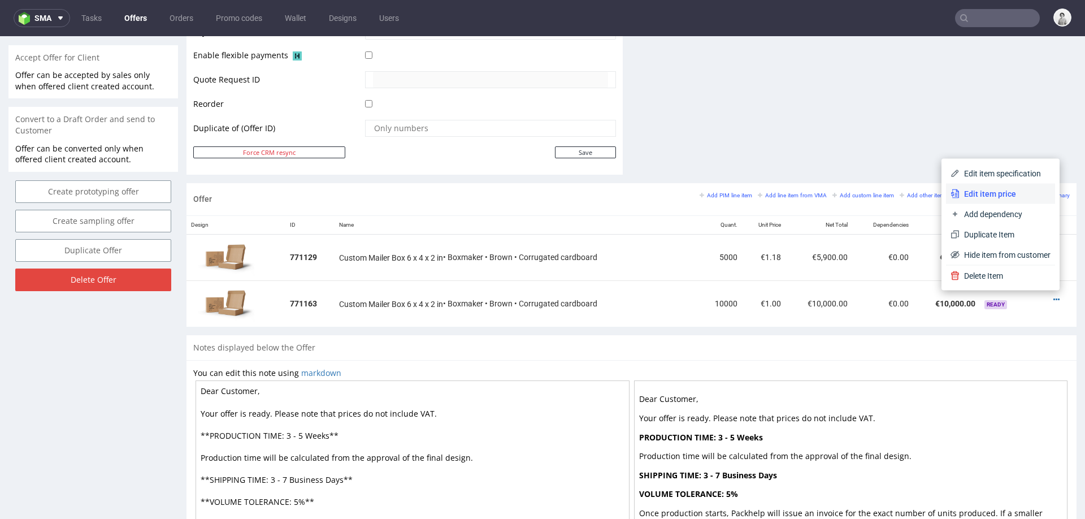
click at [993, 190] on span "Edit item price" at bounding box center [1004, 193] width 91 height 11
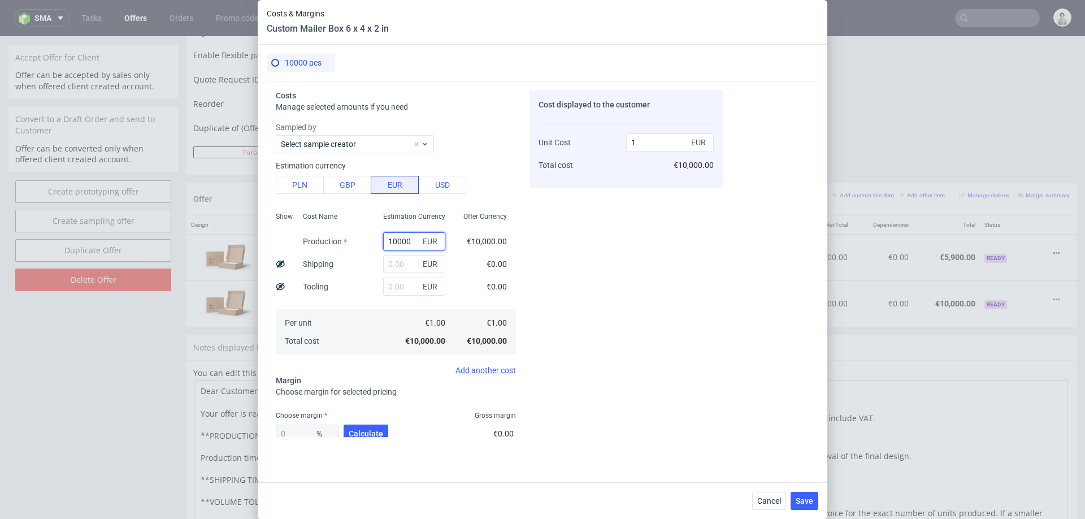
click at [397, 239] on input "10000" at bounding box center [414, 241] width 62 height 18
click at [298, 173] on div "Estimation currency PLN GBP EUR USD" at bounding box center [396, 176] width 240 height 36
click at [298, 184] on button "PLN" at bounding box center [300, 185] width 48 height 18
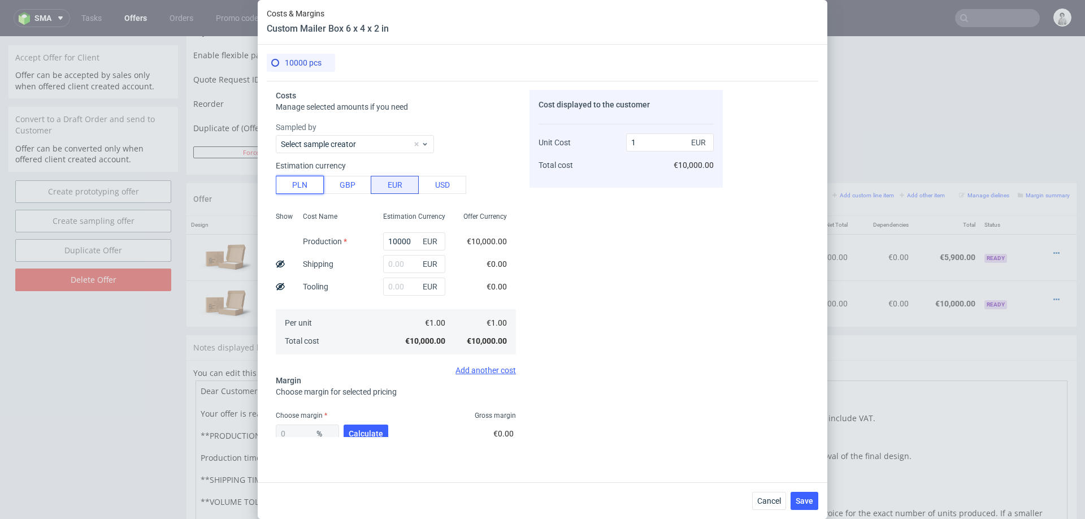
type input "0.23"
click at [398, 247] on input "10000" at bounding box center [414, 241] width 62 height 18
paste input "3345.60"
type input "3345.6"
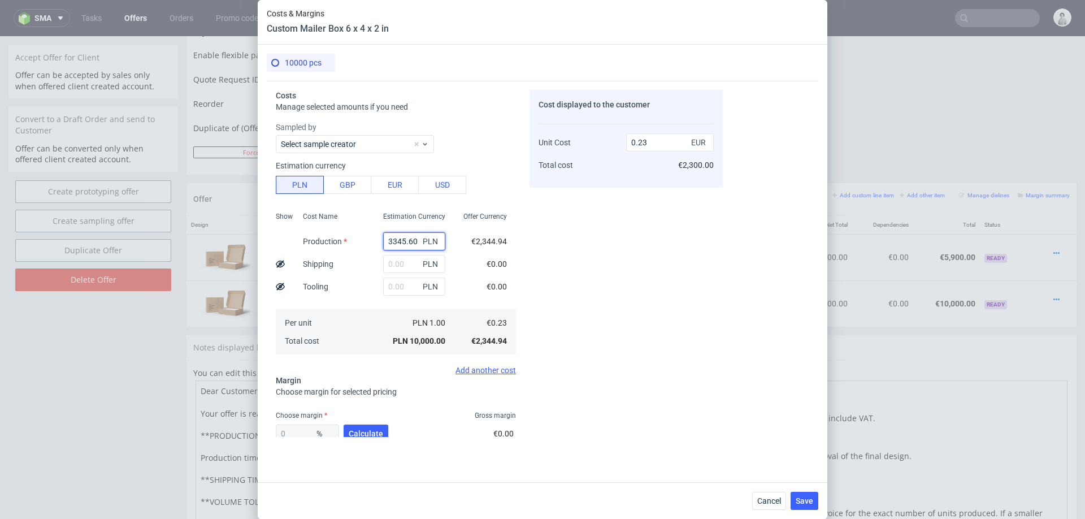
type input "0.08"
type input "3345.6"
click at [400, 268] on input "text" at bounding box center [414, 264] width 62 height 18
type input "1000"
type input "0.1"
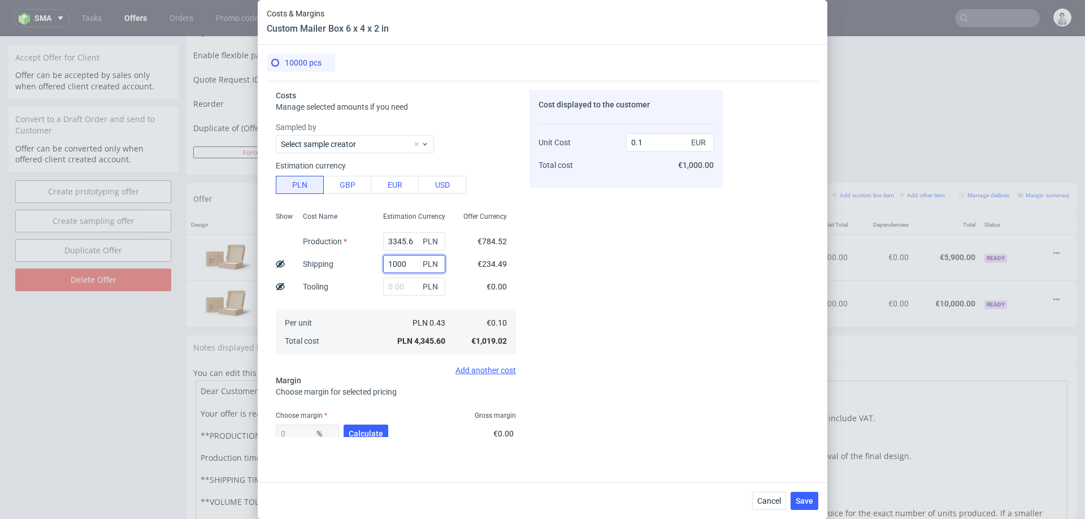
type input "1000"
click at [350, 279] on div "Cost Name Production Shipping Tooling Per unit Total cost" at bounding box center [334, 281] width 80 height 149
click at [373, 429] on span "Calculate" at bounding box center [366, 433] width 34 height 8
type input "39.23"
type input "0.16"
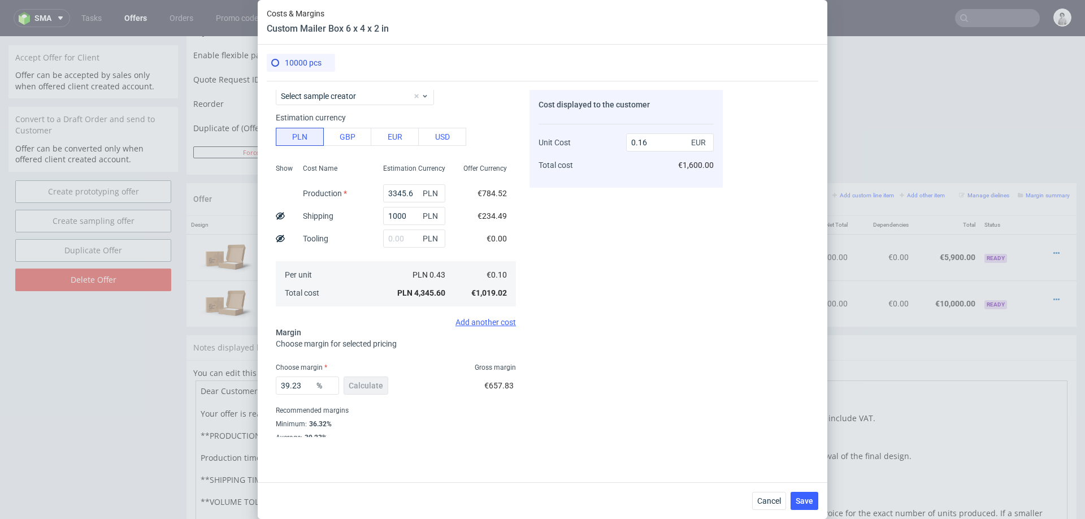
scroll to position [66, 0]
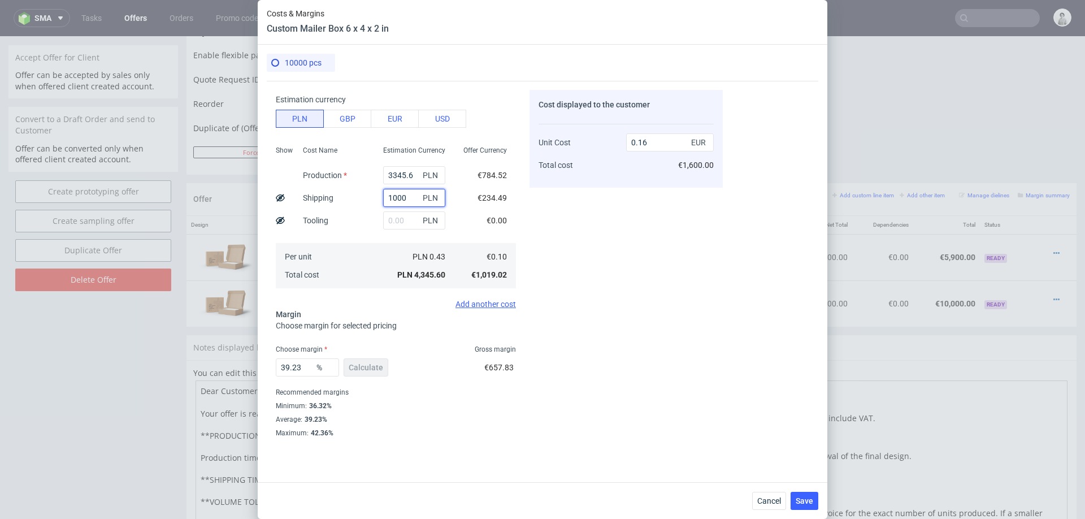
click at [405, 193] on input "1000" at bounding box center [414, 198] width 62 height 18
type input "2000"
type input "0.21"
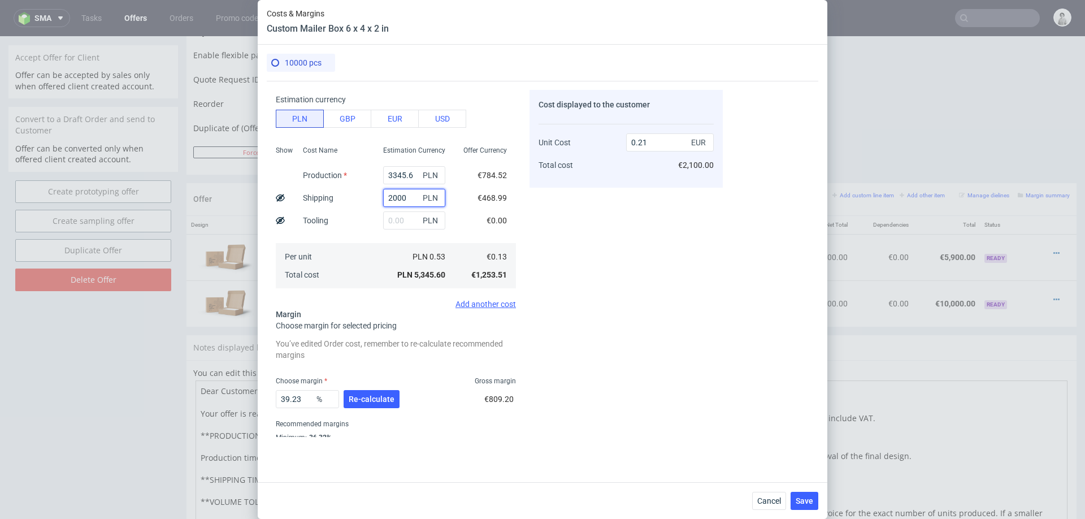
type input "2000"
click at [345, 263] on div "Per unit Total cost" at bounding box center [334, 265] width 80 height 45
click at [305, 395] on input "39.23" at bounding box center [307, 399] width 63 height 18
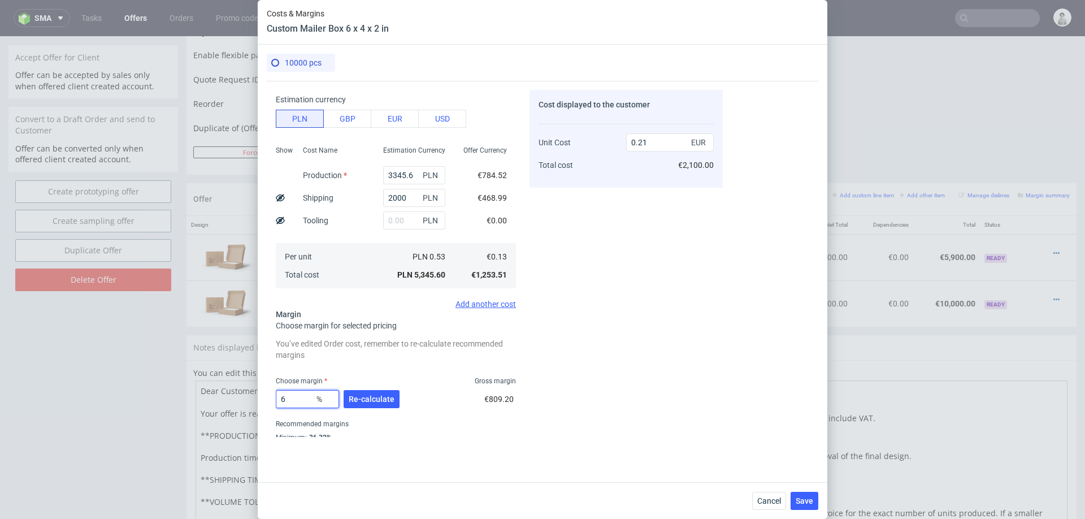
type input "60"
type input "0.32"
type input "6"
type input "150"
type input "-0.25"
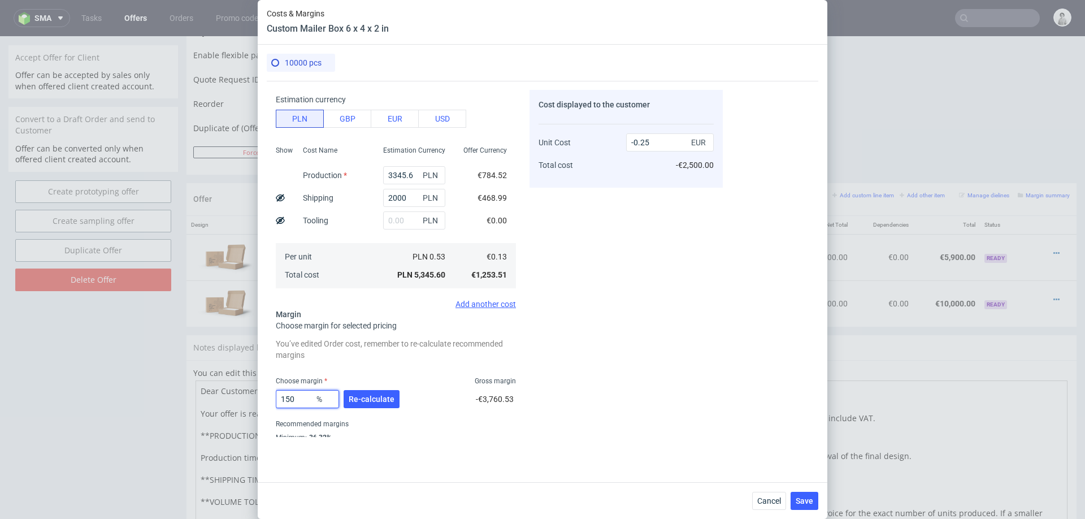
type input "15"
type input "0.15"
type input "1"
type input "0"
type input "0.13"
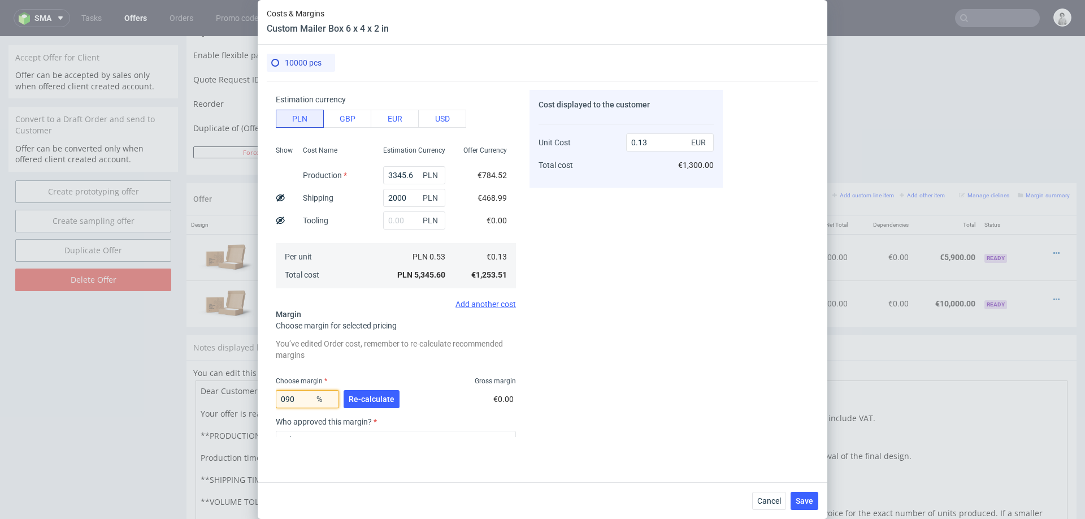
type input "90"
type input "1.26"
type input "9"
type input "0"
type input "0.13"
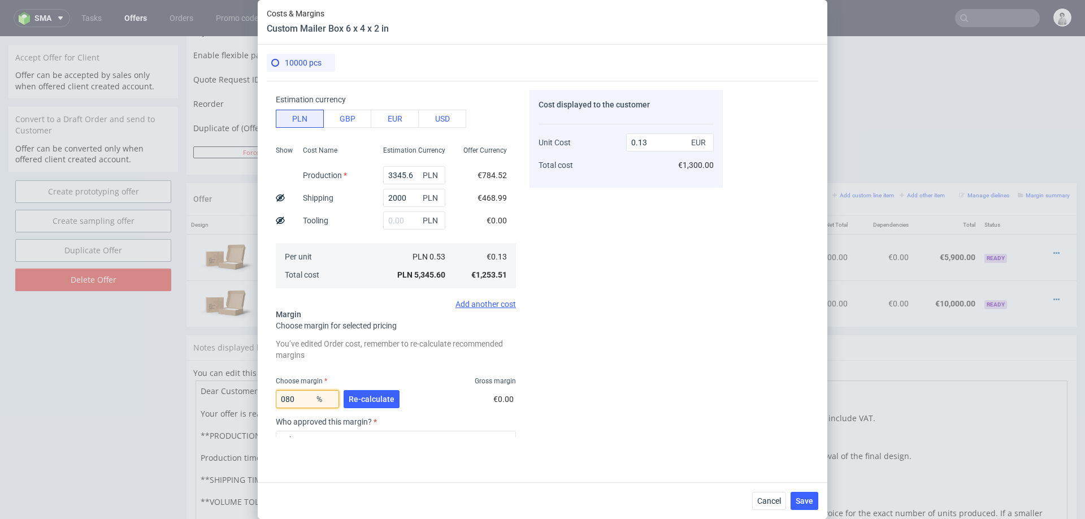
type input "80"
type input "0.63"
type input "85"
type input "0.84"
type input "89"
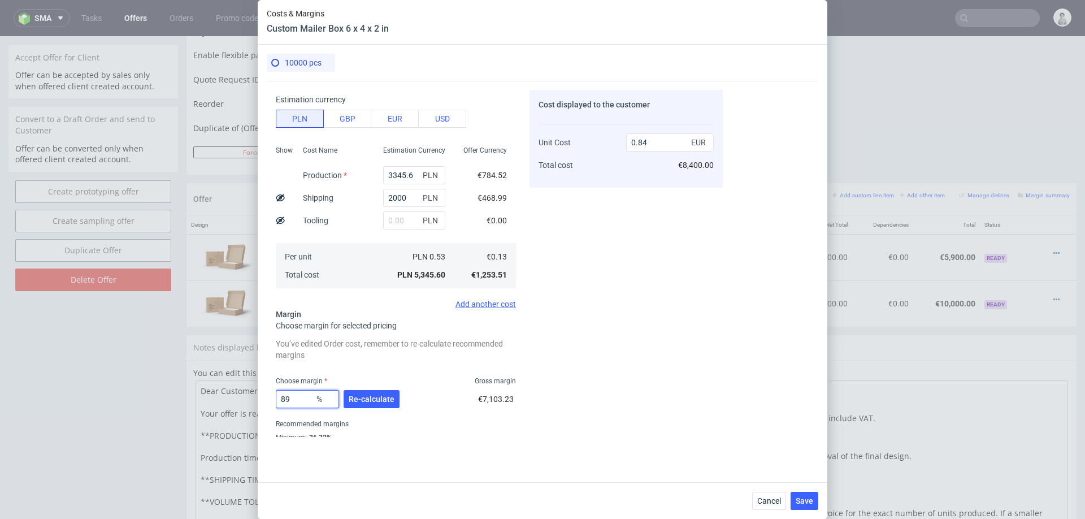
type input "1.14"
type input "88"
type input "1.05"
type input "88.6"
type input "1.1"
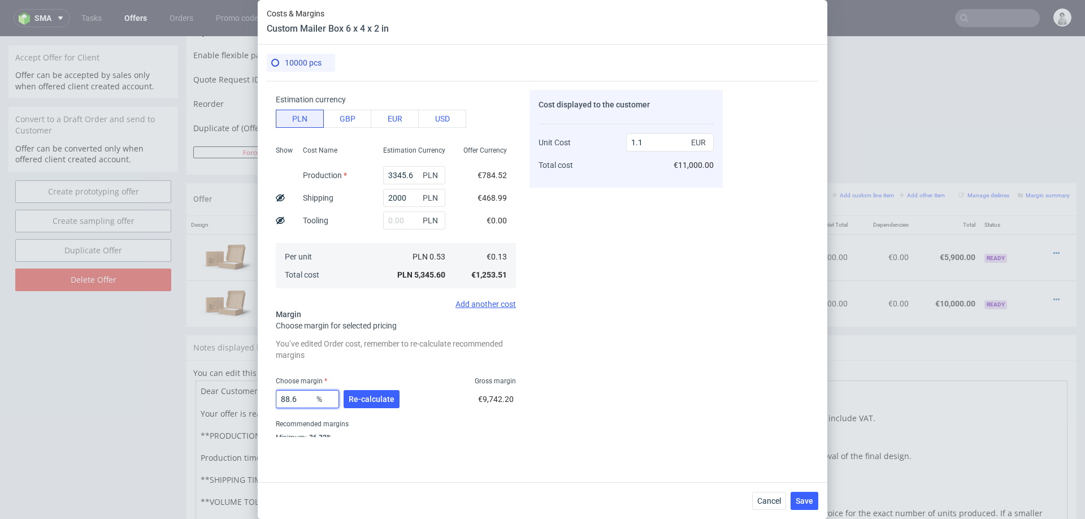
type input "88.6"
click at [774, 350] on div "Costs Manage selected amounts if you need Sampled by Select sample creator Esti…" at bounding box center [542, 277] width 551 height 392
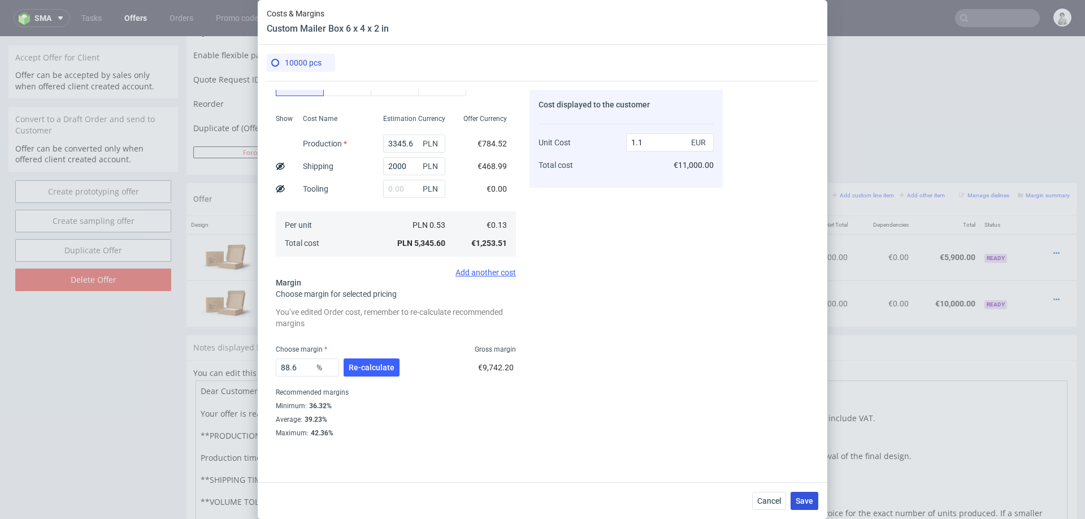
click at [807, 502] on span "Save" at bounding box center [805, 501] width 18 height 8
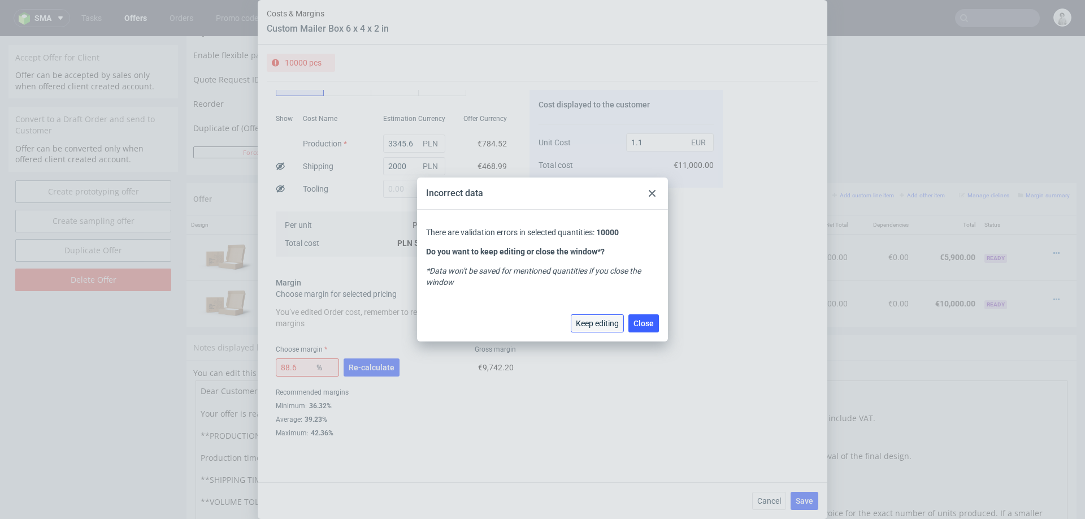
click at [616, 331] on button "Keep editing" at bounding box center [597, 323] width 53 height 18
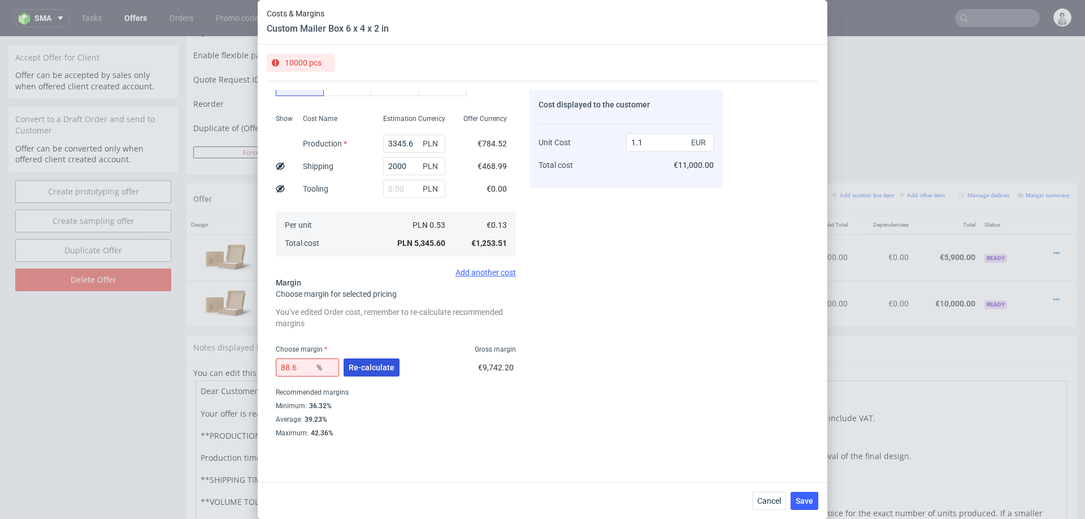
click at [381, 368] on span "Re-calculate" at bounding box center [372, 367] width 46 height 8
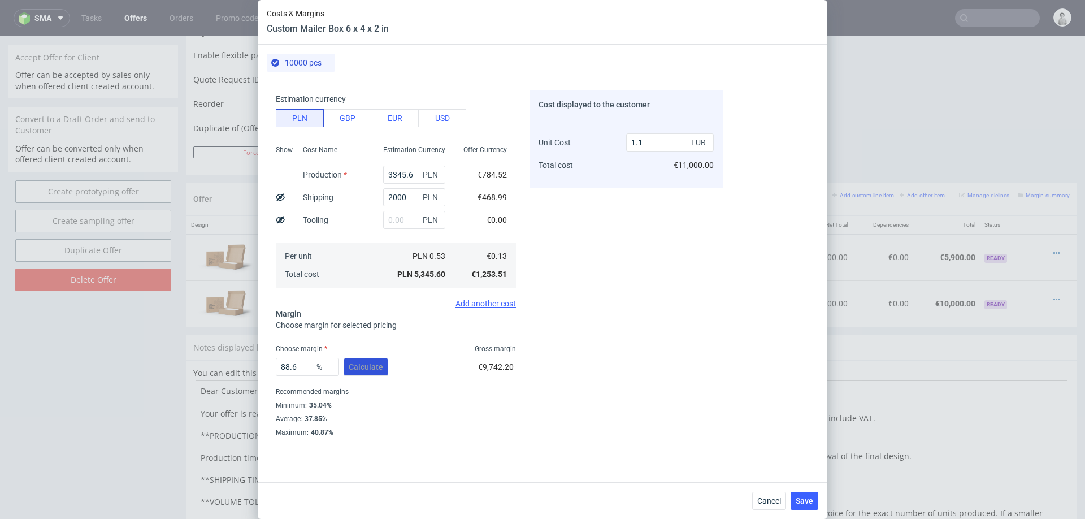
scroll to position [66, 0]
click at [805, 499] on span "Save" at bounding box center [805, 501] width 18 height 8
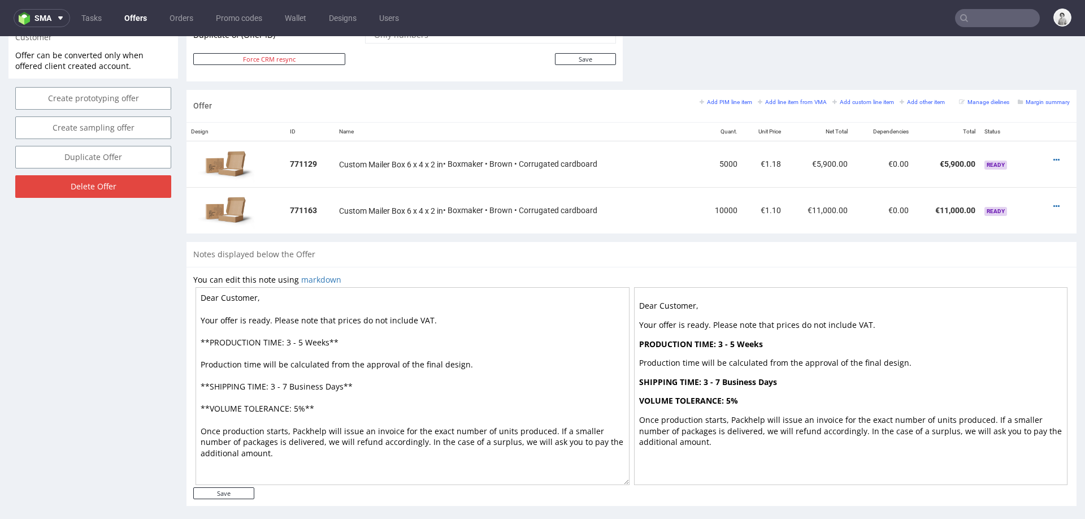
scroll to position [620, 0]
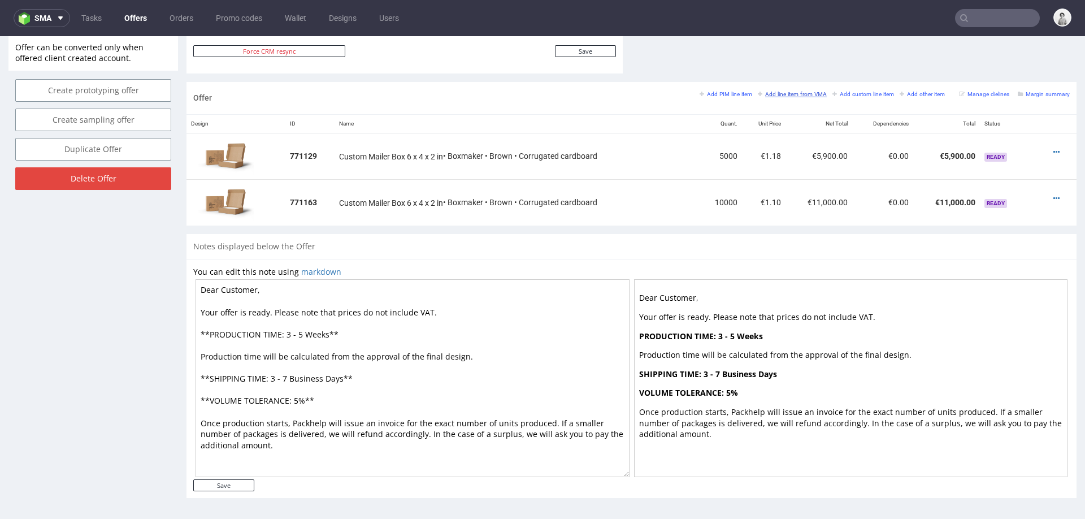
click at [775, 94] on small "Add line item from VMA" at bounding box center [792, 94] width 69 height 6
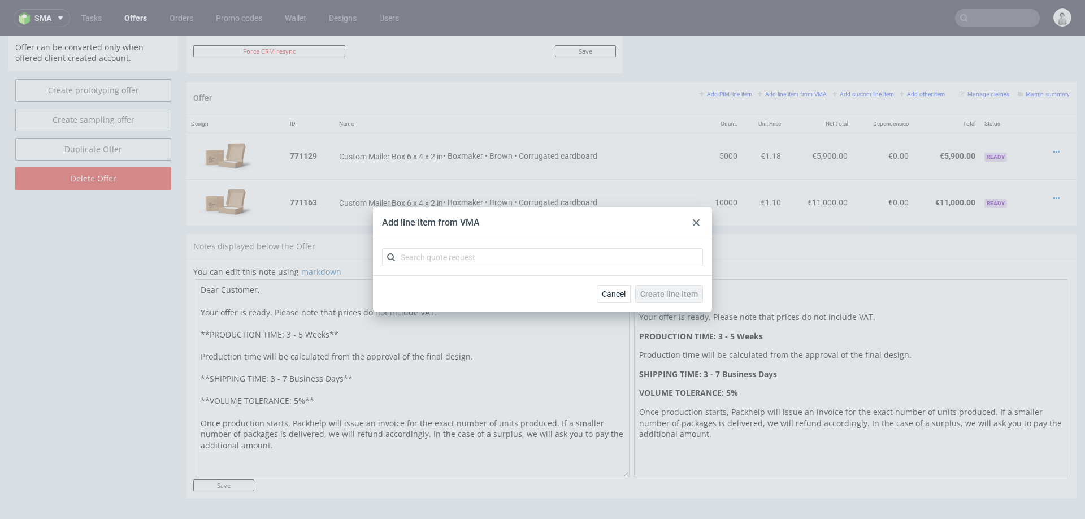
click at [690, 224] on div at bounding box center [696, 223] width 14 height 14
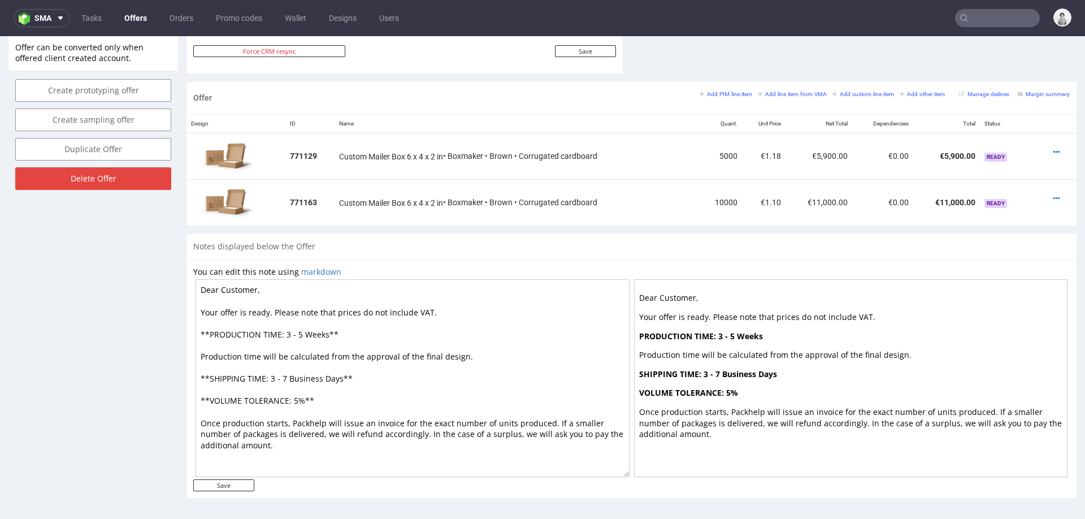
click at [710, 85] on div "Offer Add PIM line item Add line item from VMA Add custom line item Add other i…" at bounding box center [631, 98] width 890 height 32
click at [710, 90] on link "Add PIM line item" at bounding box center [726, 94] width 53 height 8
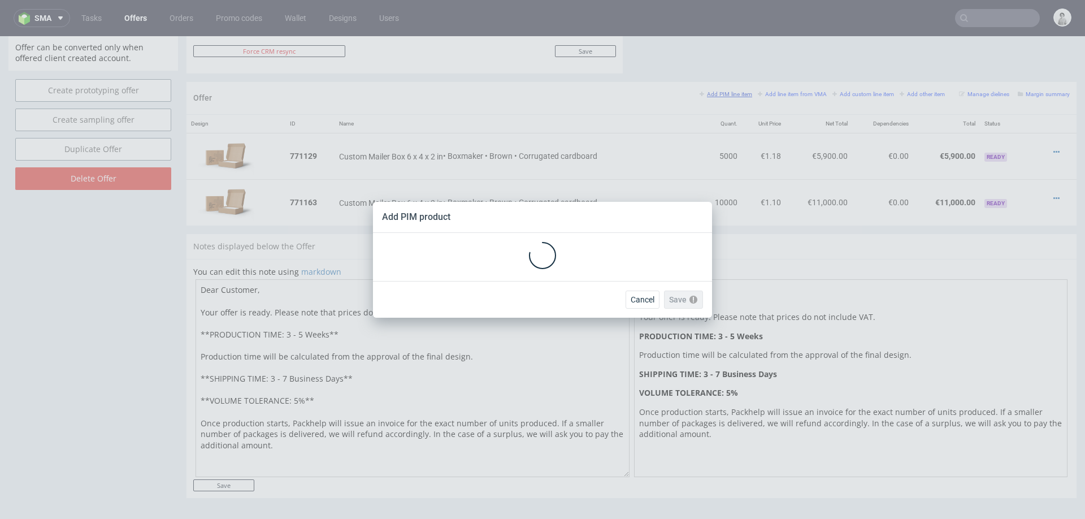
click at [710, 88] on div "Add PIM product Cancel Save Please check the form fields as they contain errors" at bounding box center [542, 259] width 1085 height 519
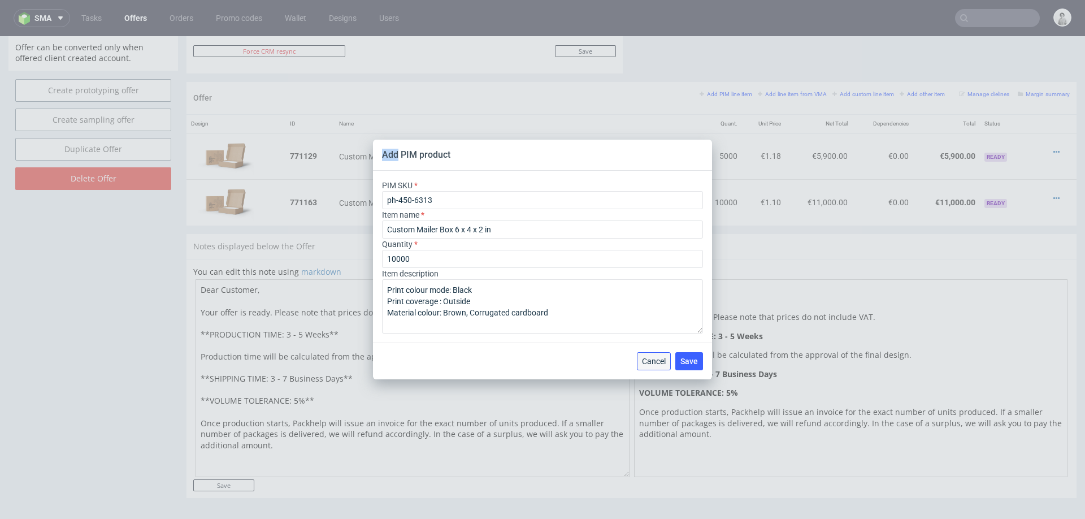
click at [640, 364] on button "Cancel" at bounding box center [654, 361] width 34 height 18
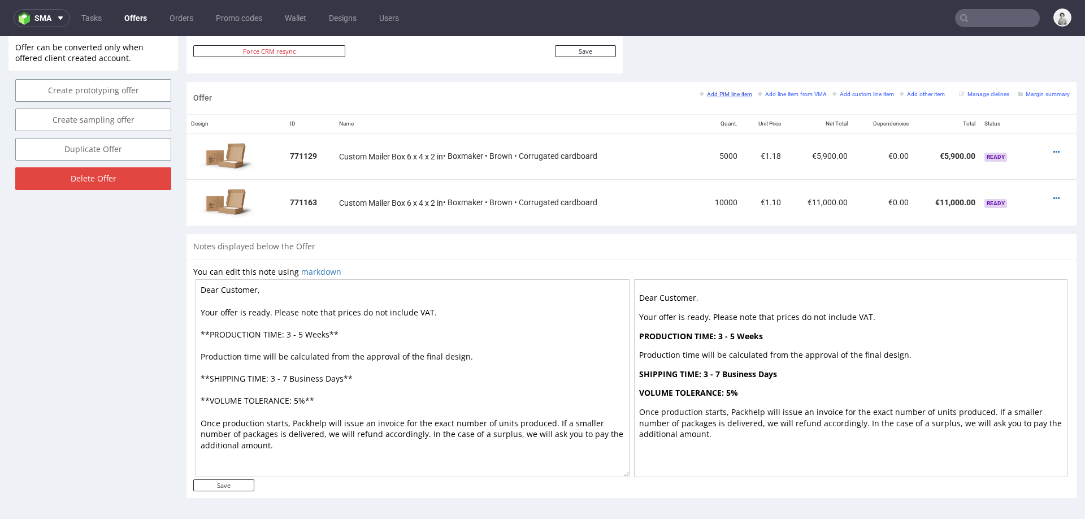
click at [713, 95] on small "Add PIM line item" at bounding box center [726, 94] width 53 height 6
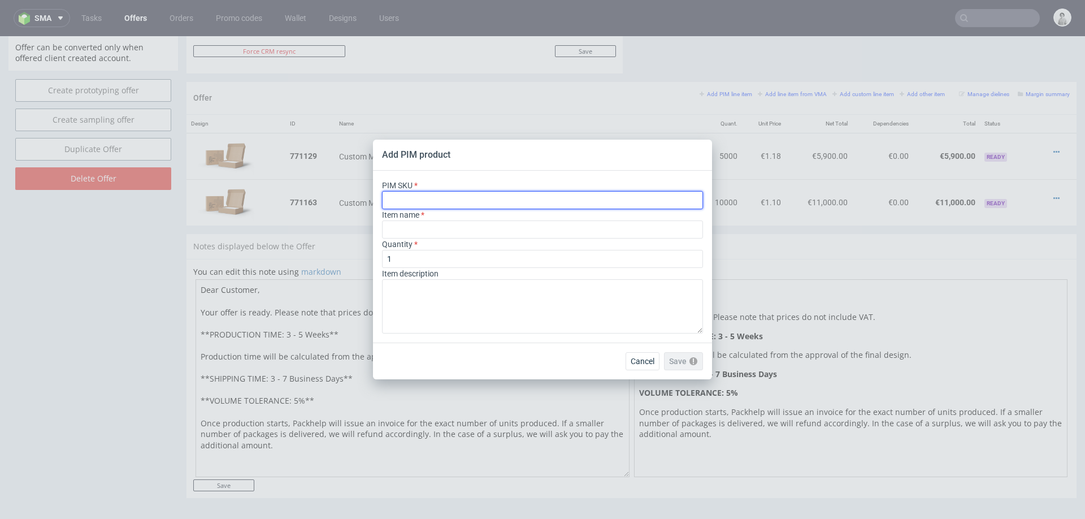
click at [528, 204] on input "text" at bounding box center [542, 200] width 321 height 18
paste input "ph-450-6316"
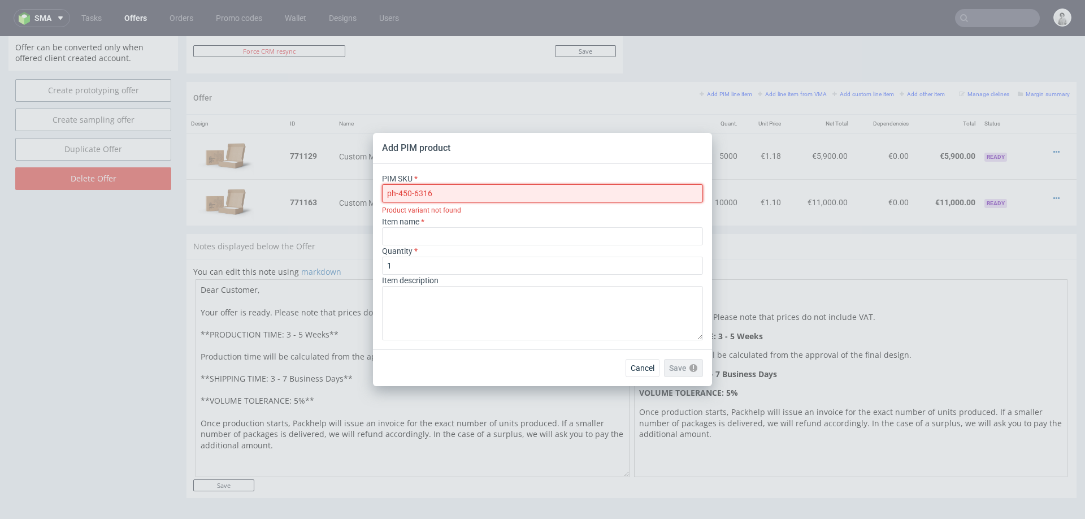
type input "ph-450-6316"
click at [629, 355] on div "Cancel Save Please check the form fields as they contain errors" at bounding box center [542, 367] width 339 height 37
click at [641, 371] on span "Cancel" at bounding box center [643, 368] width 24 height 8
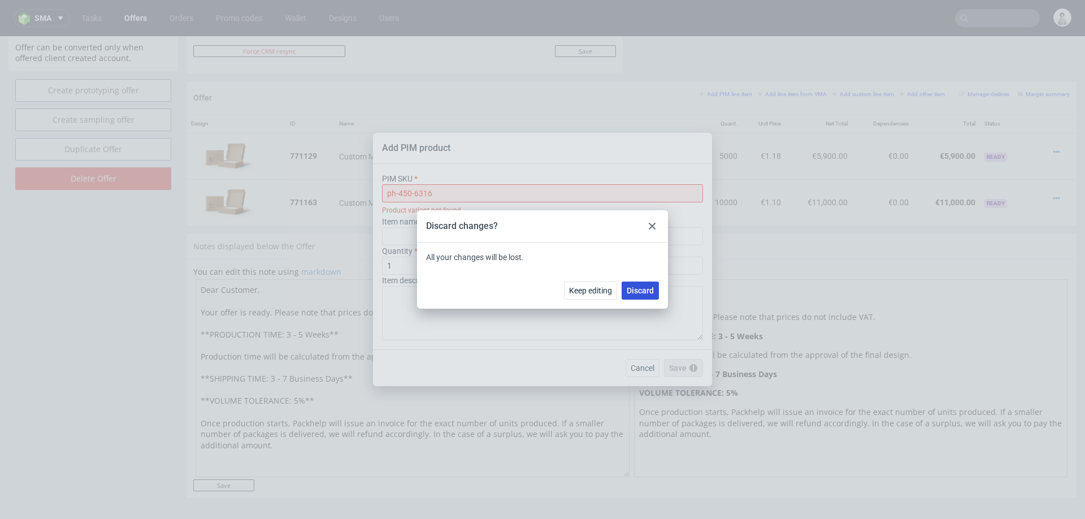
click at [635, 293] on span "Discard" at bounding box center [640, 290] width 27 height 8
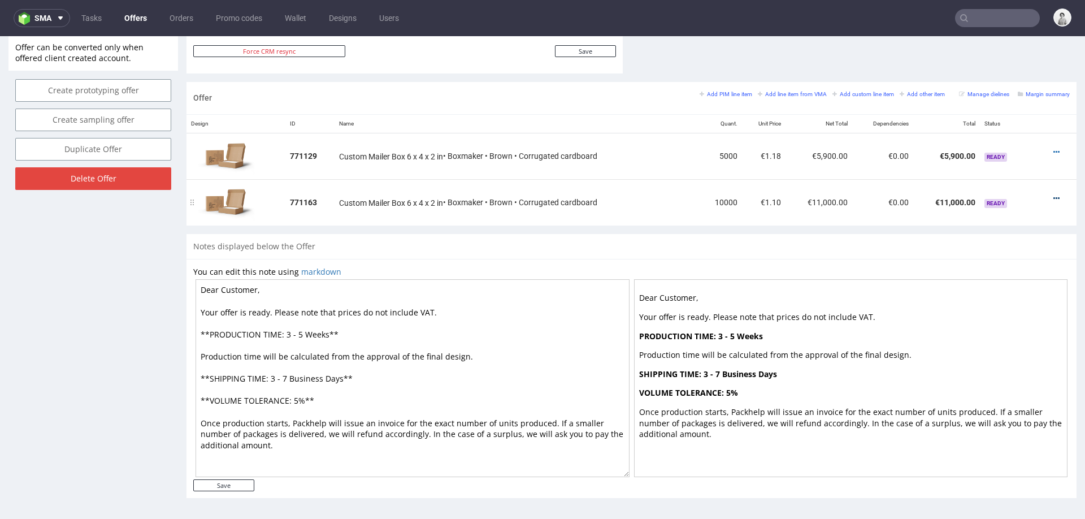
click at [1053, 197] on icon at bounding box center [1056, 198] width 6 height 8
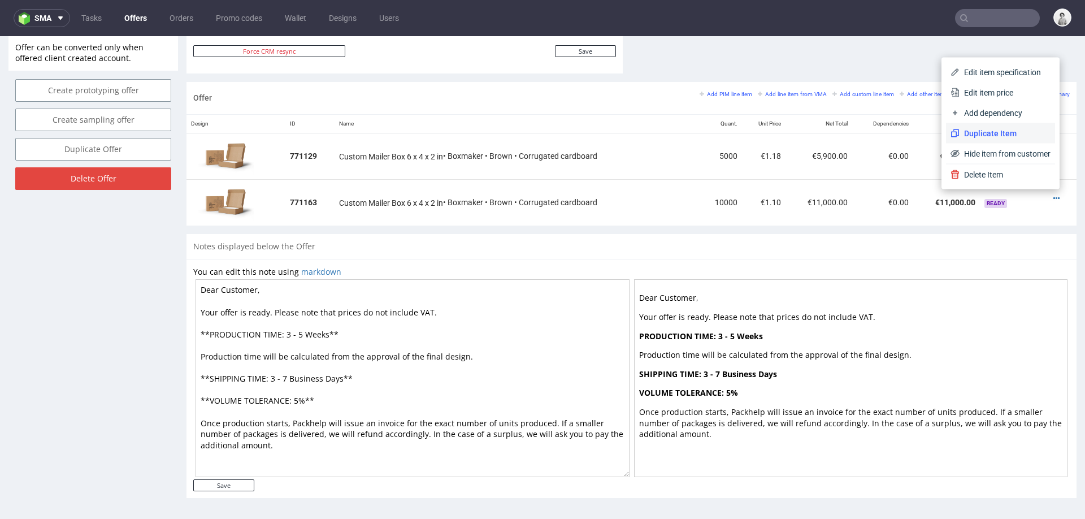
click at [988, 139] on li "Duplicate Item" at bounding box center [1000, 133] width 109 height 20
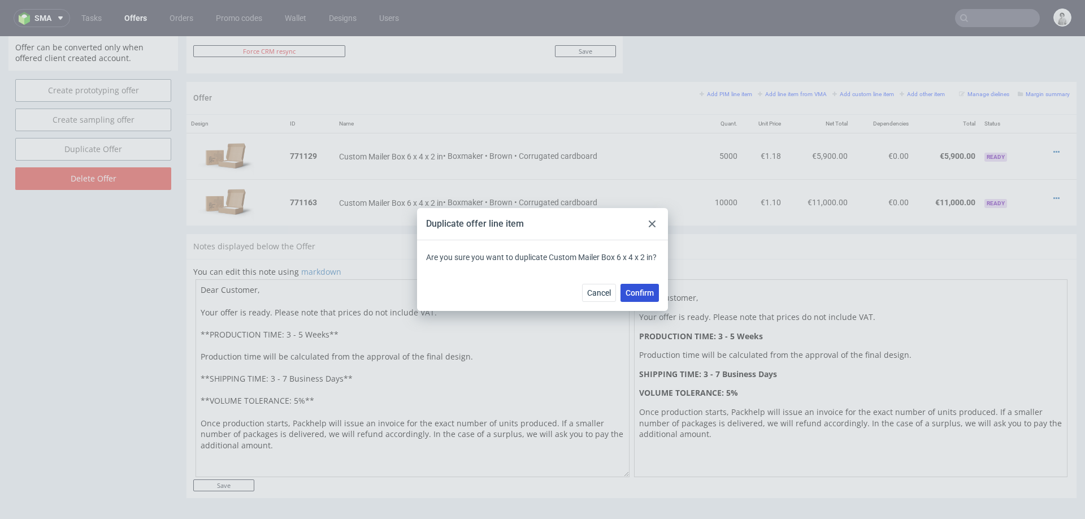
click at [644, 293] on span "Confirm" at bounding box center [640, 293] width 28 height 8
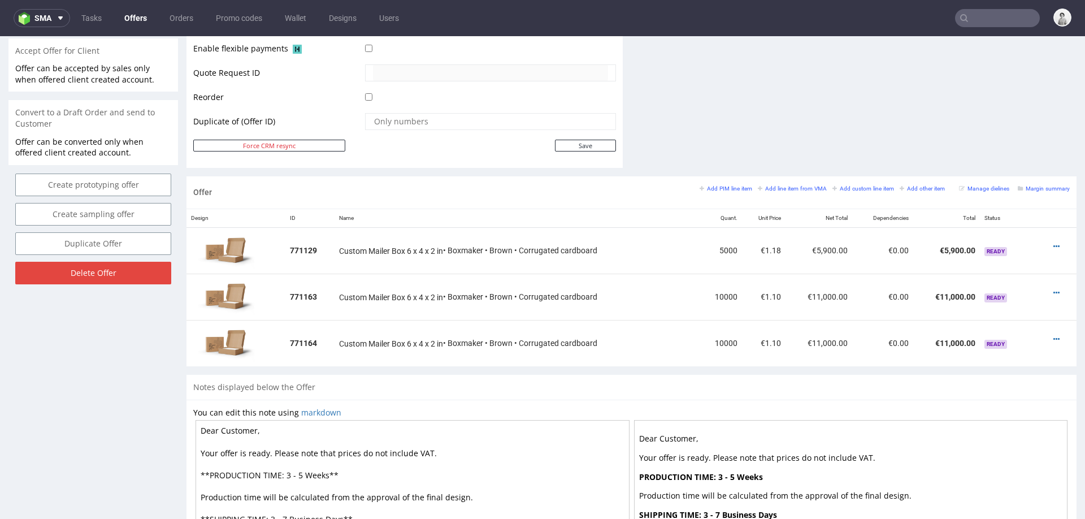
scroll to position [567, 0]
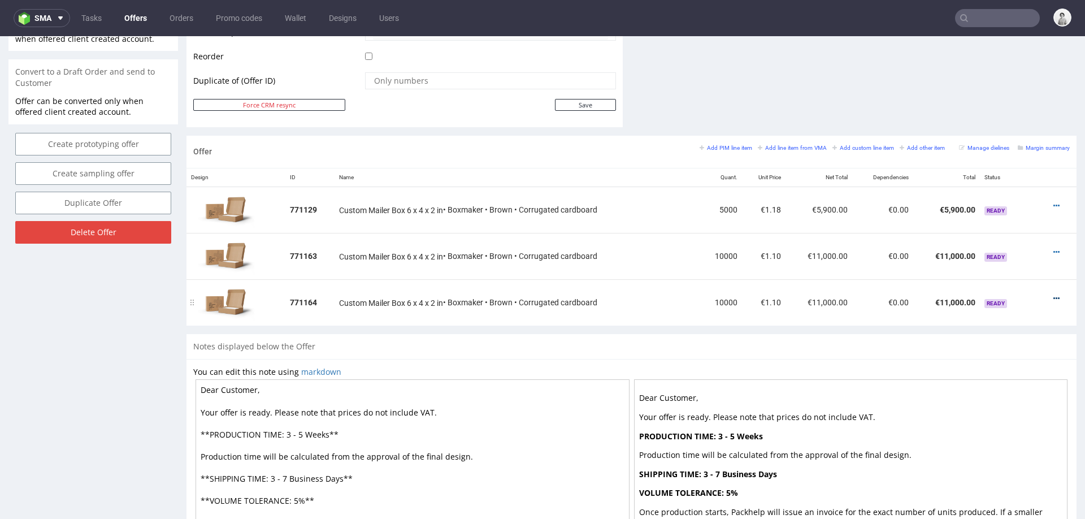
click at [1053, 294] on icon at bounding box center [1056, 298] width 6 height 8
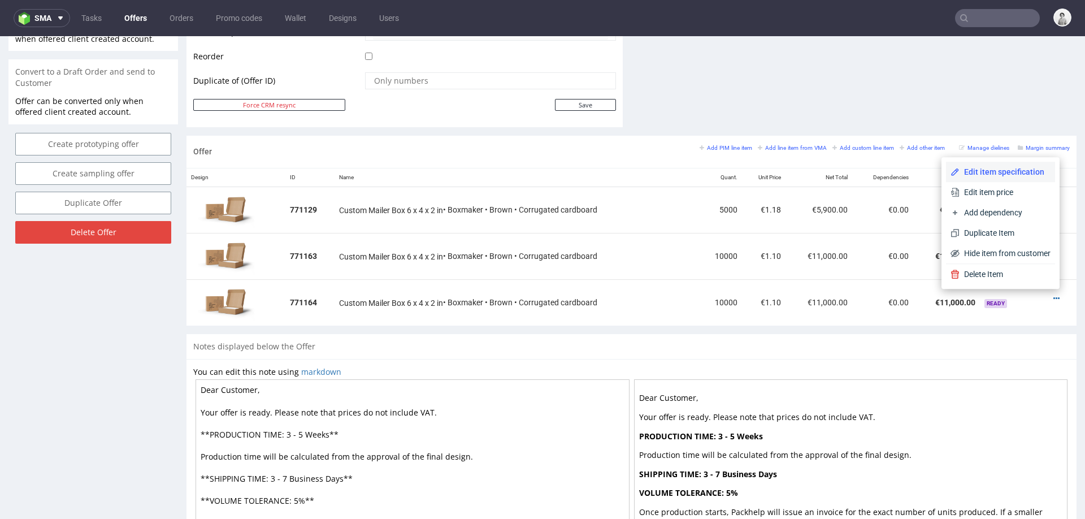
click at [994, 168] on span "Edit item specification" at bounding box center [1004, 171] width 91 height 11
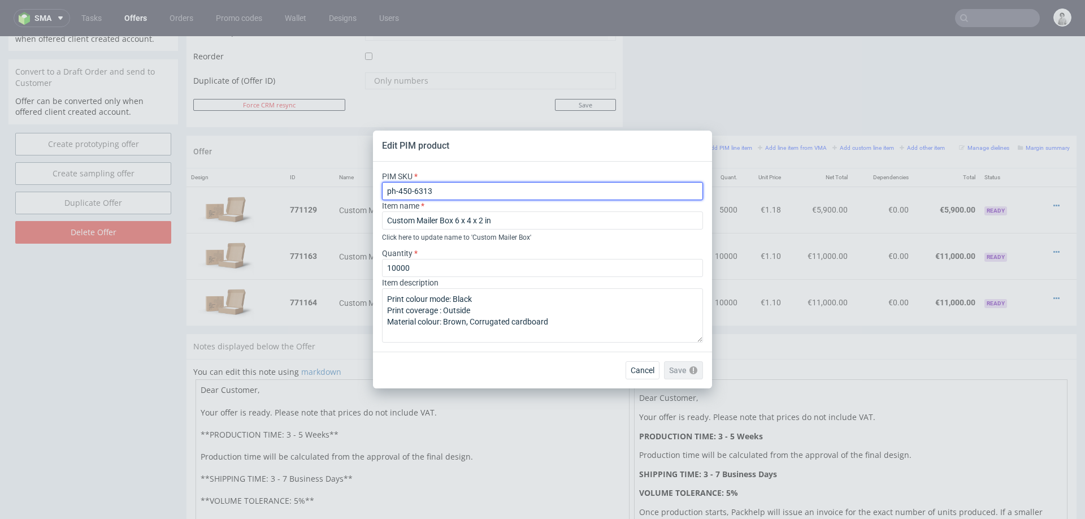
click at [551, 196] on input "ph-450-6313" at bounding box center [542, 191] width 321 height 18
paste input "6"
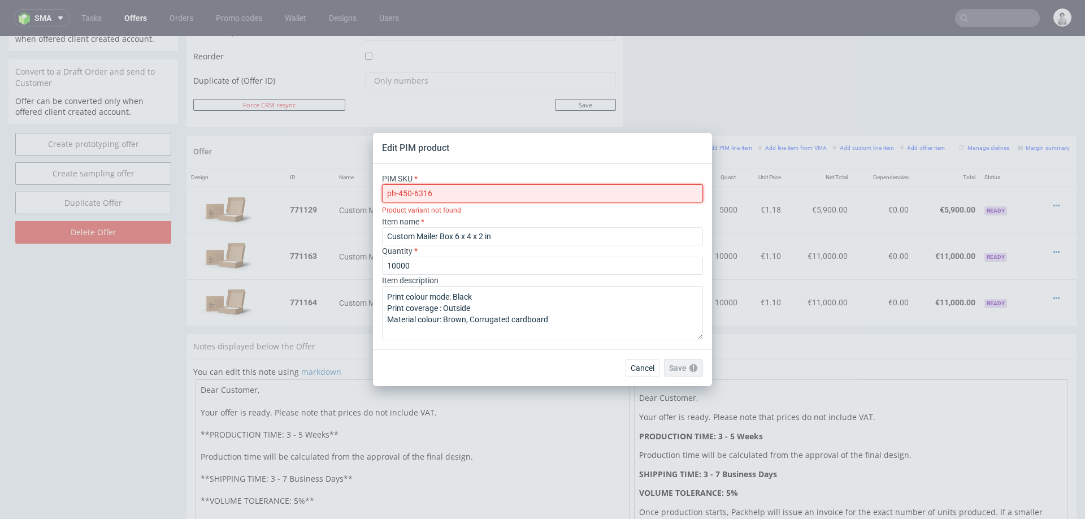
click at [525, 192] on input "ph-450-6316" at bounding box center [542, 193] width 321 height 18
paste input "25"
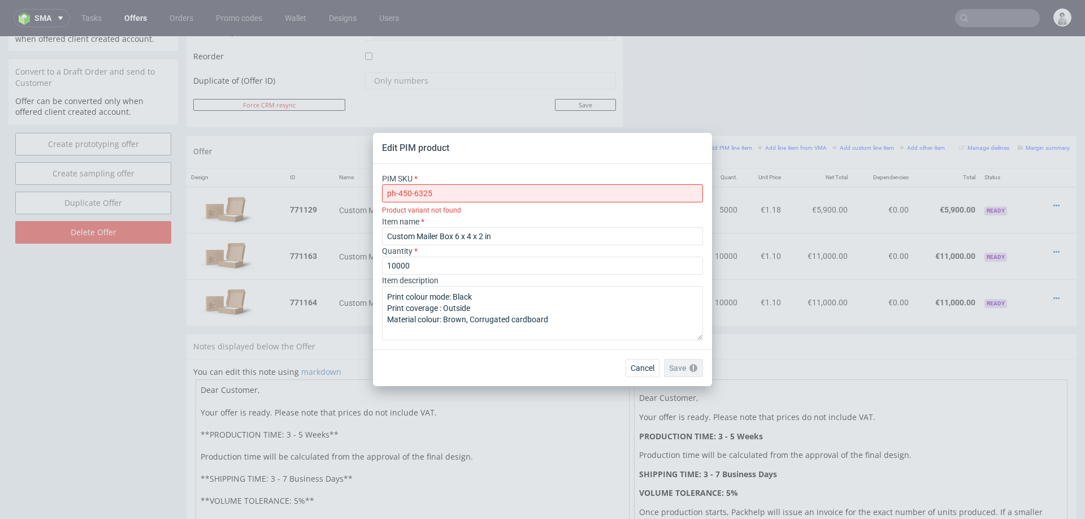
click at [523, 151] on div "Edit PIM product" at bounding box center [542, 148] width 339 height 31
click at [452, 190] on input "ph-450-6325" at bounding box center [542, 193] width 321 height 18
click at [392, 189] on input "ph-450-6325" at bounding box center [542, 193] width 321 height 18
click at [458, 195] on input "ph-450-6325" at bounding box center [542, 193] width 321 height 18
click at [509, 189] on input "ph-450-6325" at bounding box center [542, 193] width 321 height 18
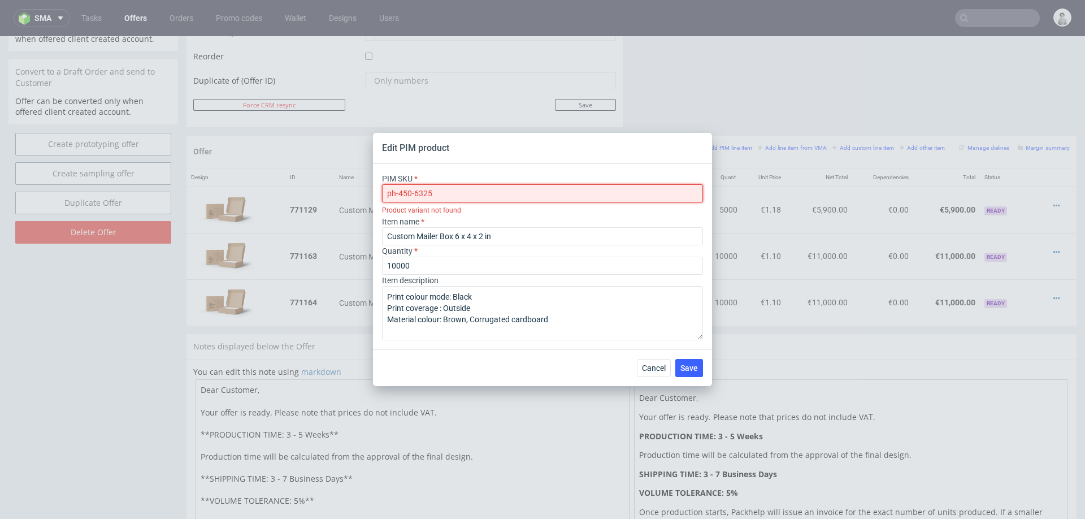
click at [509, 189] on input "ph-450-6325" at bounding box center [542, 193] width 321 height 18
paste input "6"
click at [513, 218] on div "Item name Custom Mailer Box 6 x 4 x 2 in" at bounding box center [542, 230] width 321 height 29
click at [645, 365] on span "Cancel" at bounding box center [643, 368] width 24 height 8
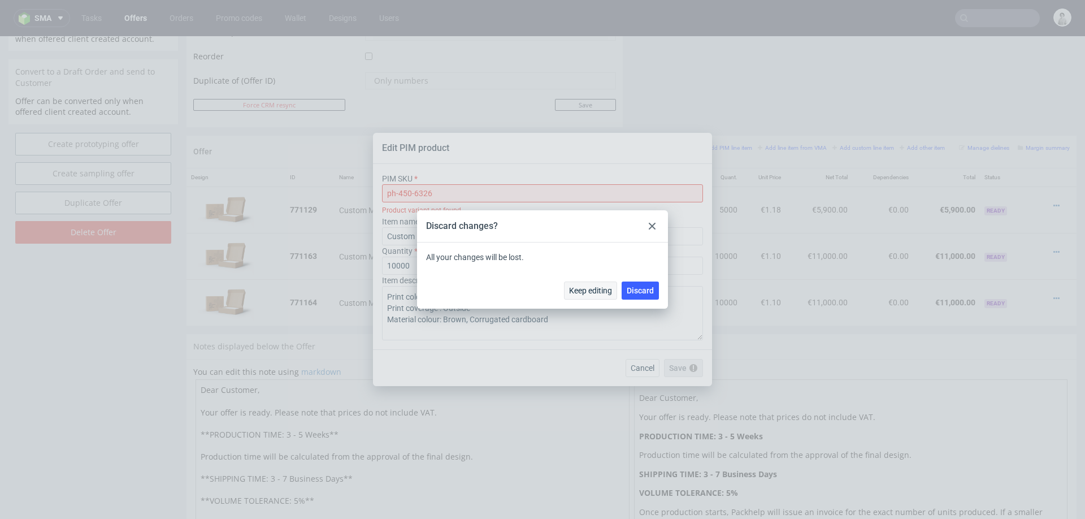
click at [585, 286] on span "Keep editing" at bounding box center [590, 290] width 43 height 8
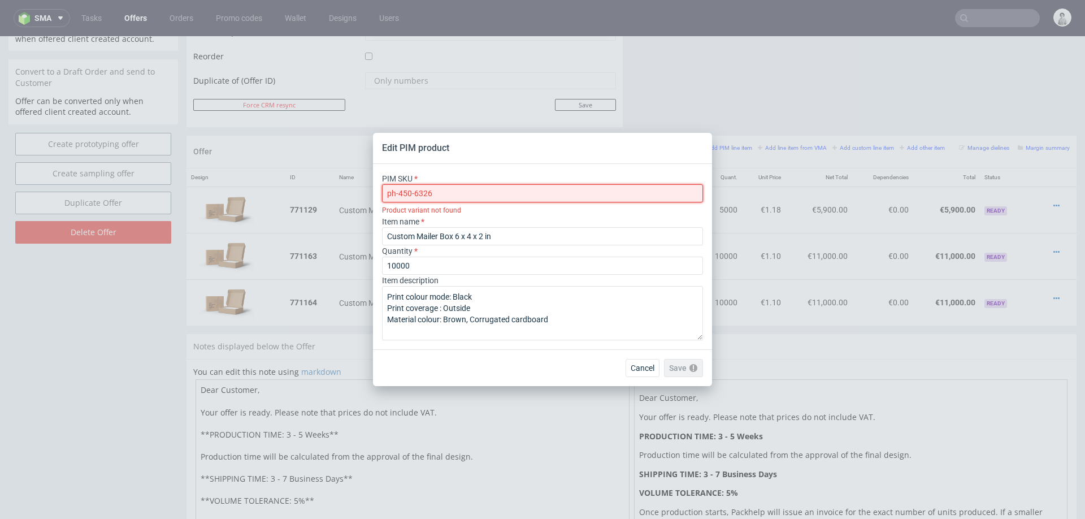
click at [529, 187] on input "ph-450-6326" at bounding box center [542, 193] width 321 height 18
paste input "15"
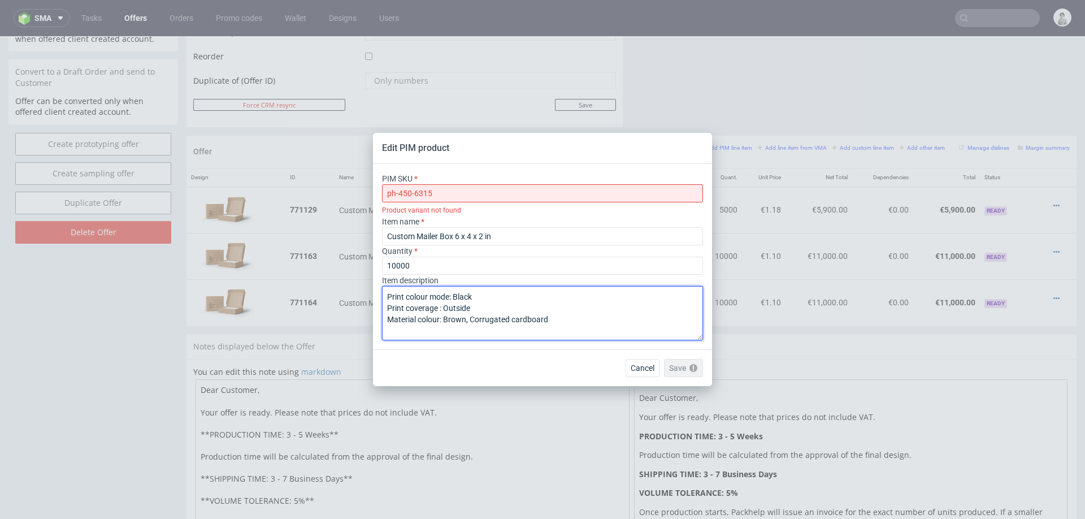
click at [505, 335] on textarea "Print colour mode: Black Print coverage : Outside Material colour: Brown, Corru…" at bounding box center [542, 313] width 321 height 54
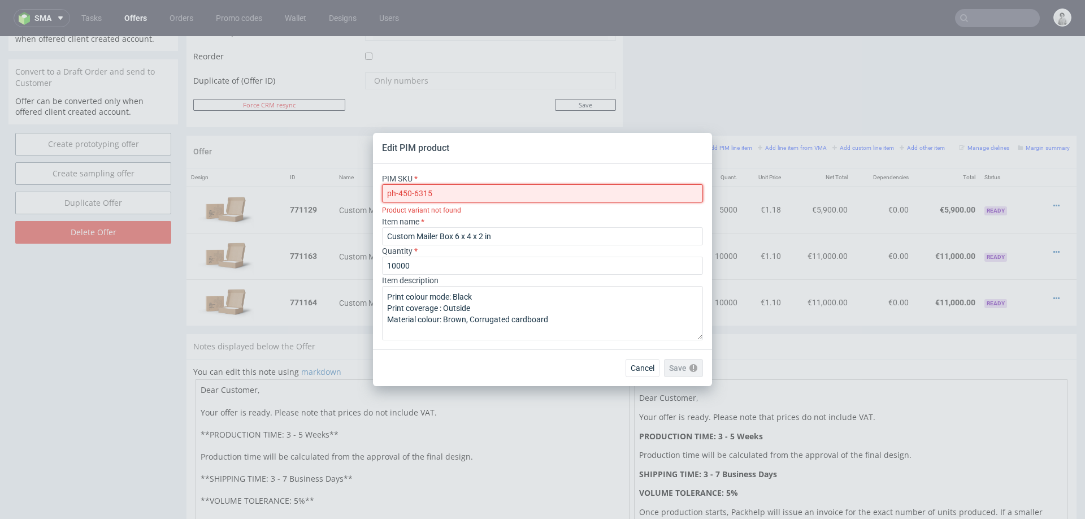
click at [508, 194] on input "ph-450-6315" at bounding box center [542, 193] width 321 height 18
type input "ph-450-6315"
click at [552, 346] on div "PIM SKU ph-450-6315 Product variant not found Item name Custom Mailer Box 6 x 4…" at bounding box center [542, 256] width 339 height 185
click at [640, 364] on span "Cancel" at bounding box center [643, 368] width 24 height 8
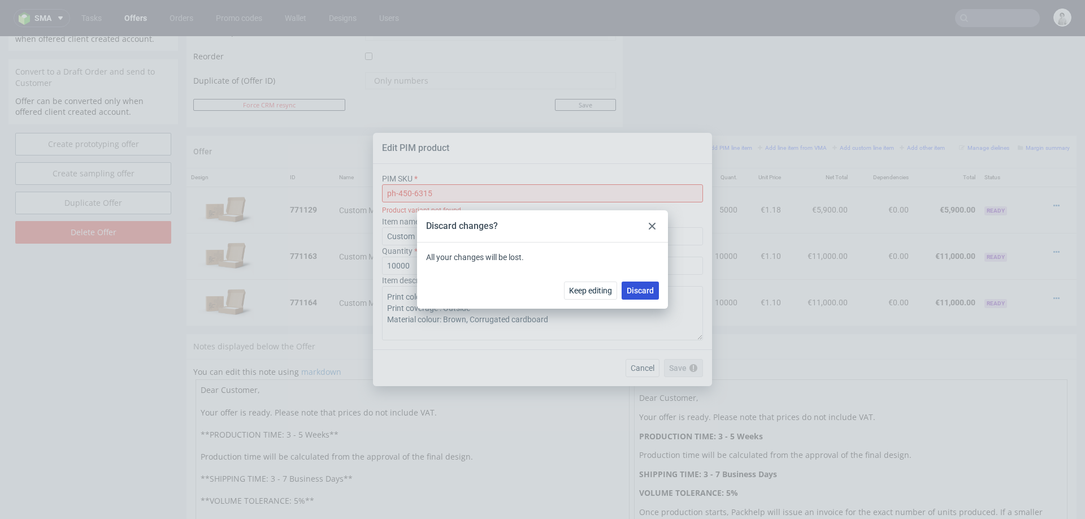
click at [649, 288] on span "Discard" at bounding box center [640, 290] width 27 height 8
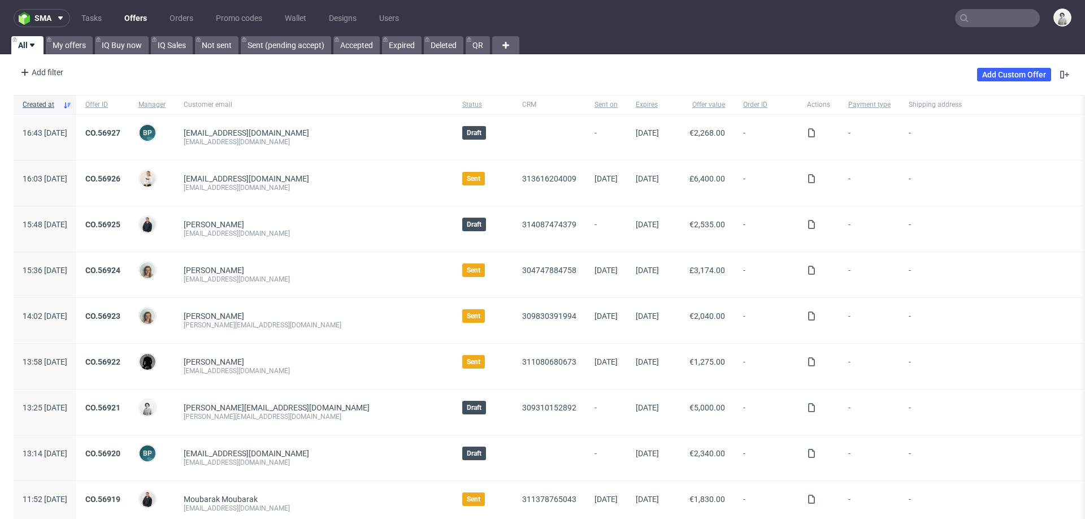
click at [996, 19] on input "text" at bounding box center [997, 18] width 85 height 18
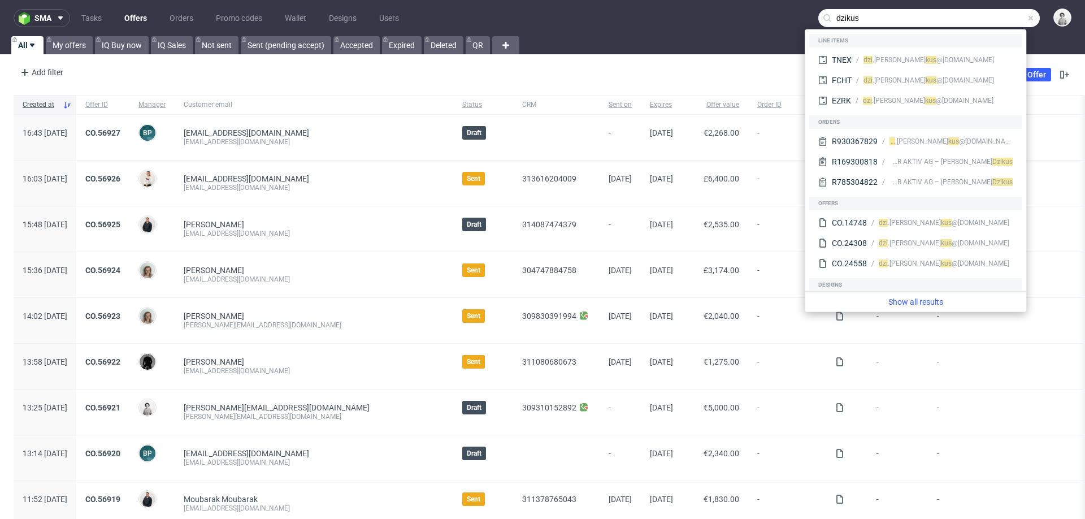
type input "dzikus"
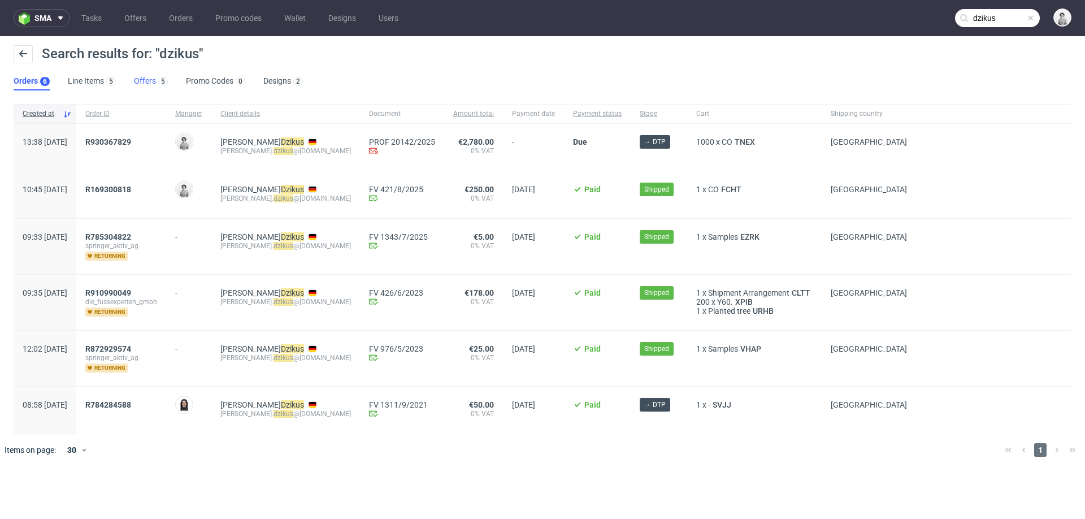
click at [149, 85] on link "Offers 5" at bounding box center [151, 81] width 34 height 18
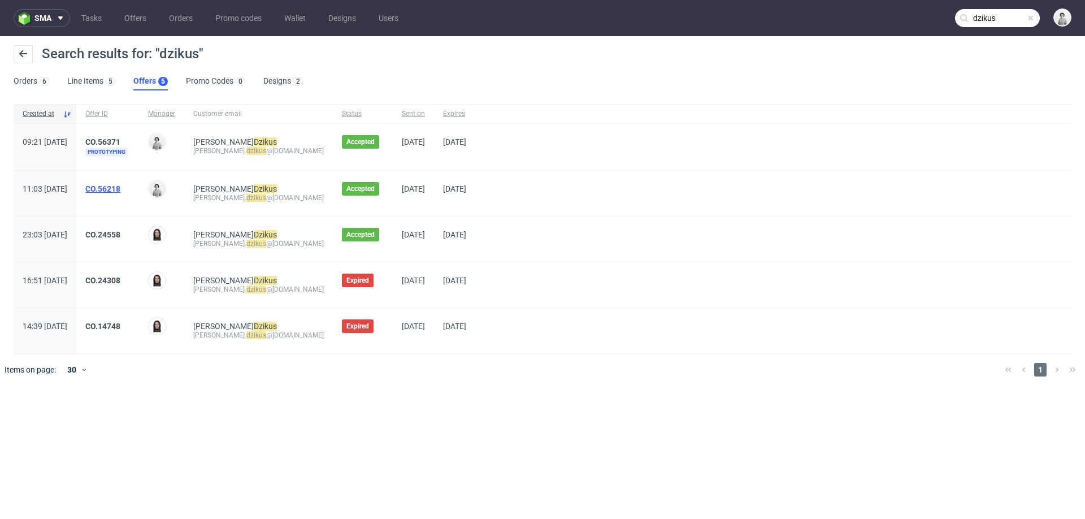
click at [120, 189] on link "CO.56218" at bounding box center [102, 188] width 35 height 9
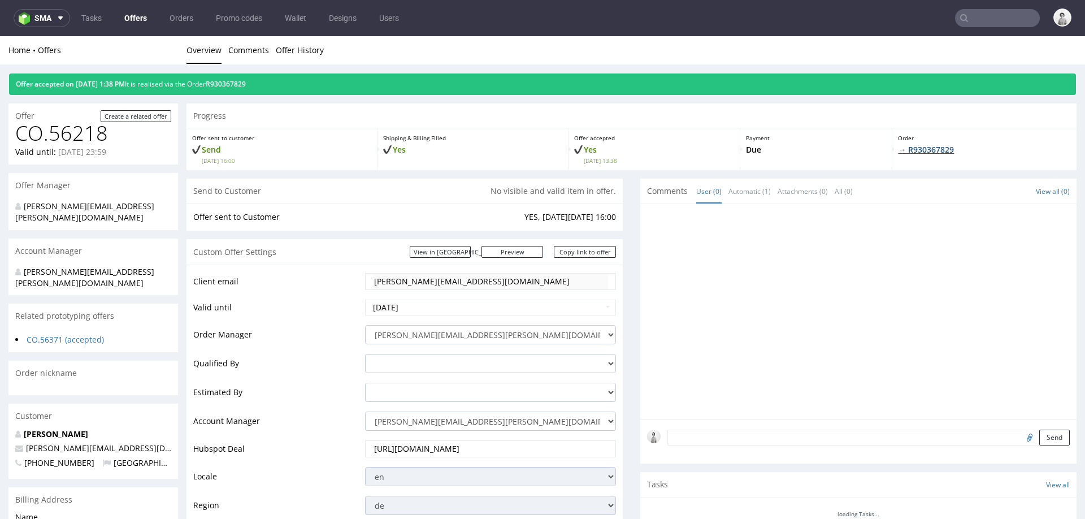
click at [921, 152] on link "→ R930367829" at bounding box center [926, 149] width 56 height 11
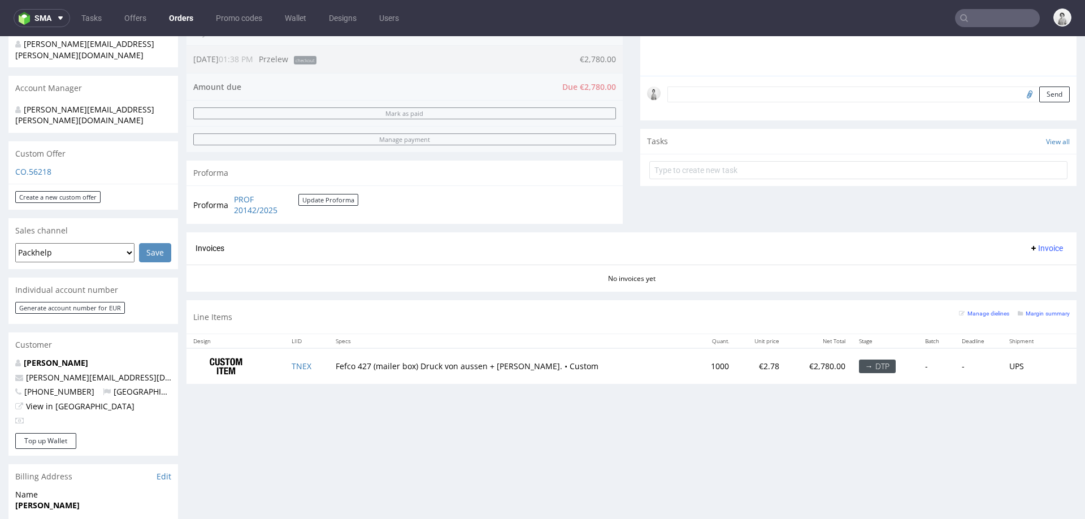
scroll to position [304, 0]
drag, startPoint x: 166, startPoint y: 354, endPoint x: 24, endPoint y: 354, distance: 141.8
click at [24, 371] on p "sebastian.dzikus@springer-berlin.de" at bounding box center [93, 376] width 156 height 11
copy link "sebastian.dzikus@springer-berlin.de"
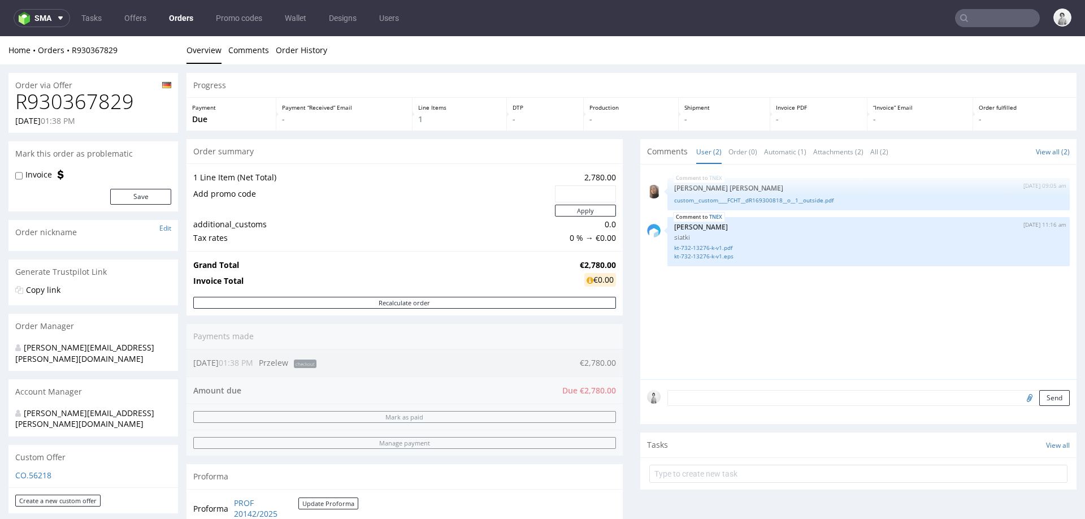
click at [597, 187] on input "text" at bounding box center [585, 194] width 45 height 16
paste input "2b7fd343"
type input "2b7fd343"
click at [573, 212] on button "Apply" at bounding box center [585, 211] width 61 height 12
click at [567, 191] on input "text" at bounding box center [585, 194] width 45 height 16
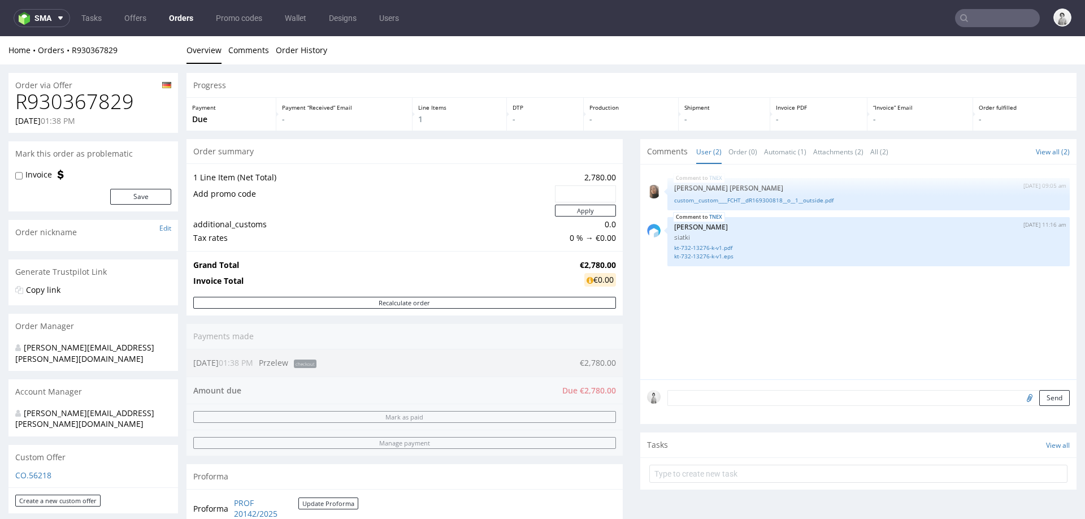
click at [571, 192] on input "text" at bounding box center [585, 194] width 45 height 16
paste input "2b7fd343"
type input "2b7fd343"
click at [567, 214] on button "Apply" at bounding box center [585, 211] width 61 height 12
